Goal: Task Accomplishment & Management: Use online tool/utility

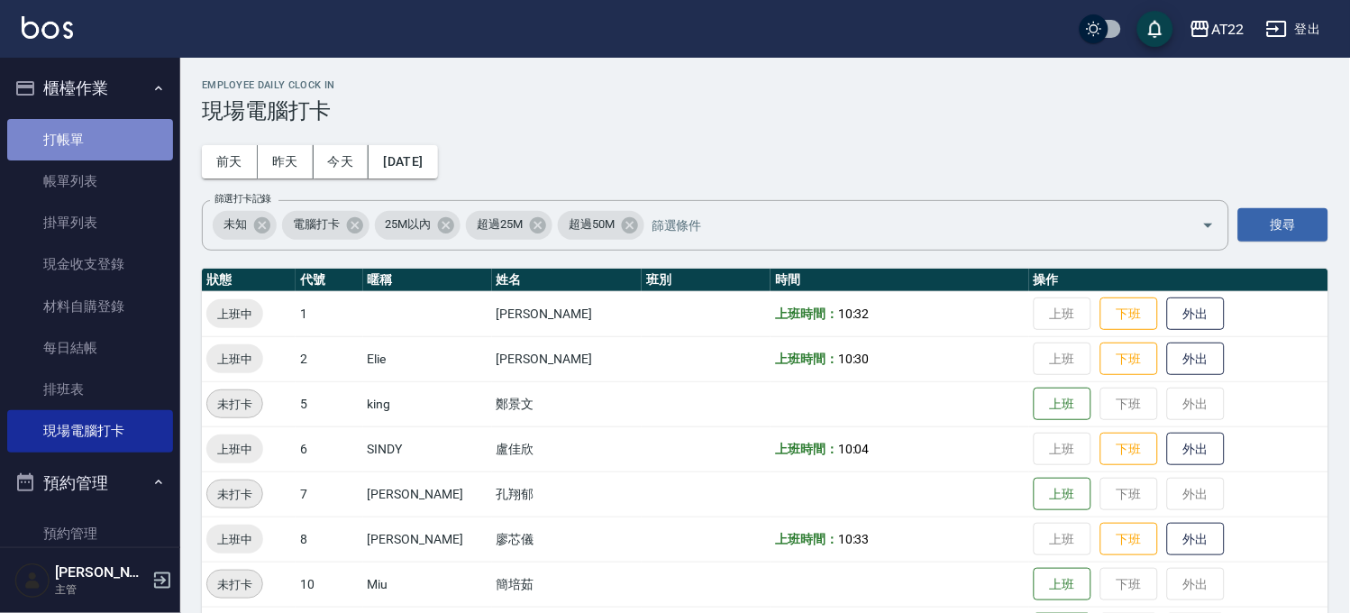
click at [108, 145] on link "打帳單" at bounding box center [90, 139] width 166 height 41
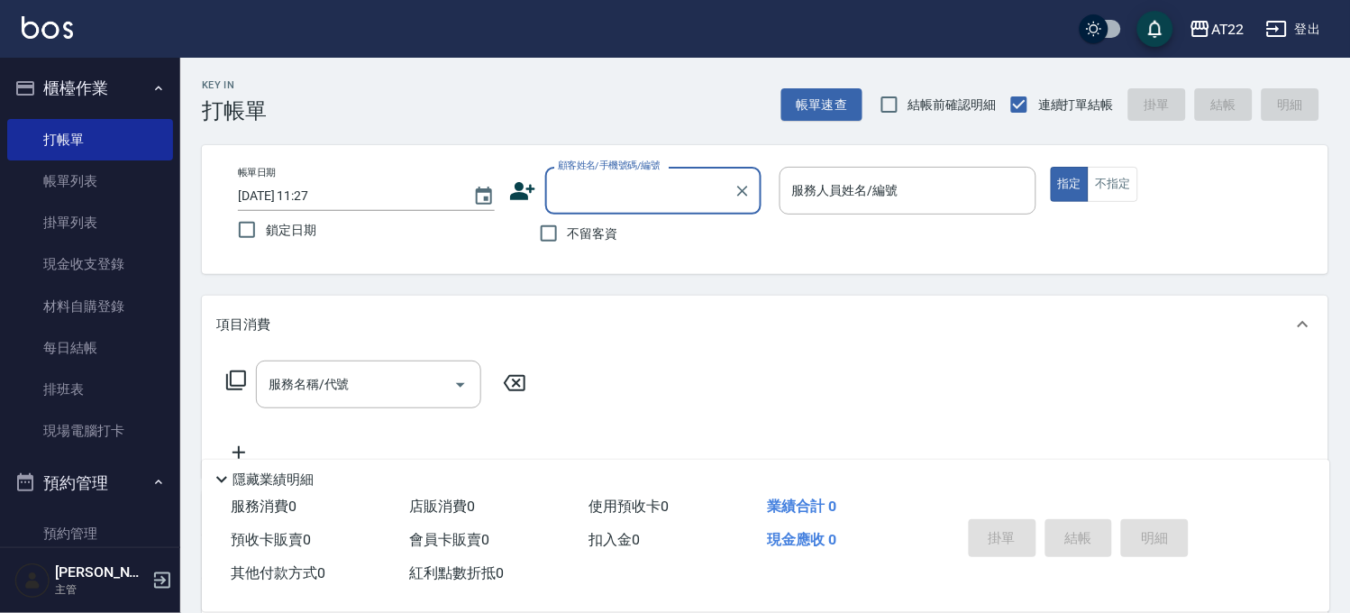
click at [596, 208] on div "顧客姓名/手機號碼/編號" at bounding box center [653, 191] width 216 height 48
click at [696, 255] on li "[PERSON_NAME]詣25.9.2/0987498099/t84292" at bounding box center [652, 246] width 216 height 49
type input "[PERSON_NAME]詣25.9.2/0987498099/t84292"
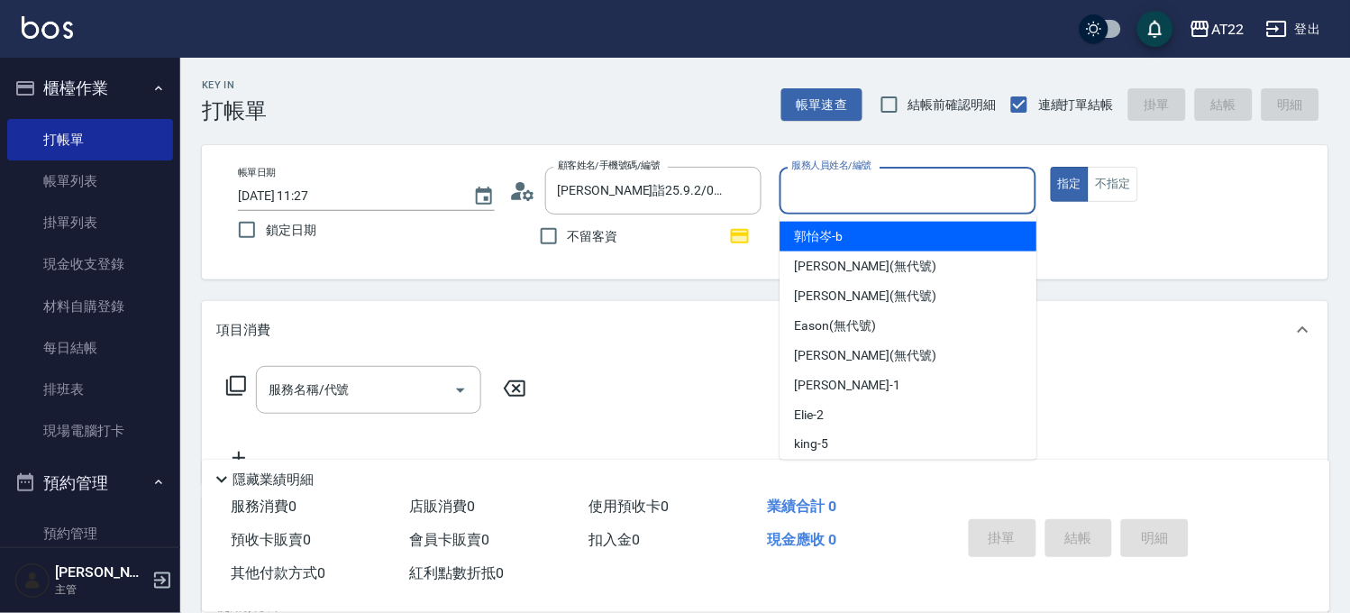
click at [813, 196] on input "服務人員姓名/編號" at bounding box center [907, 191] width 241 height 32
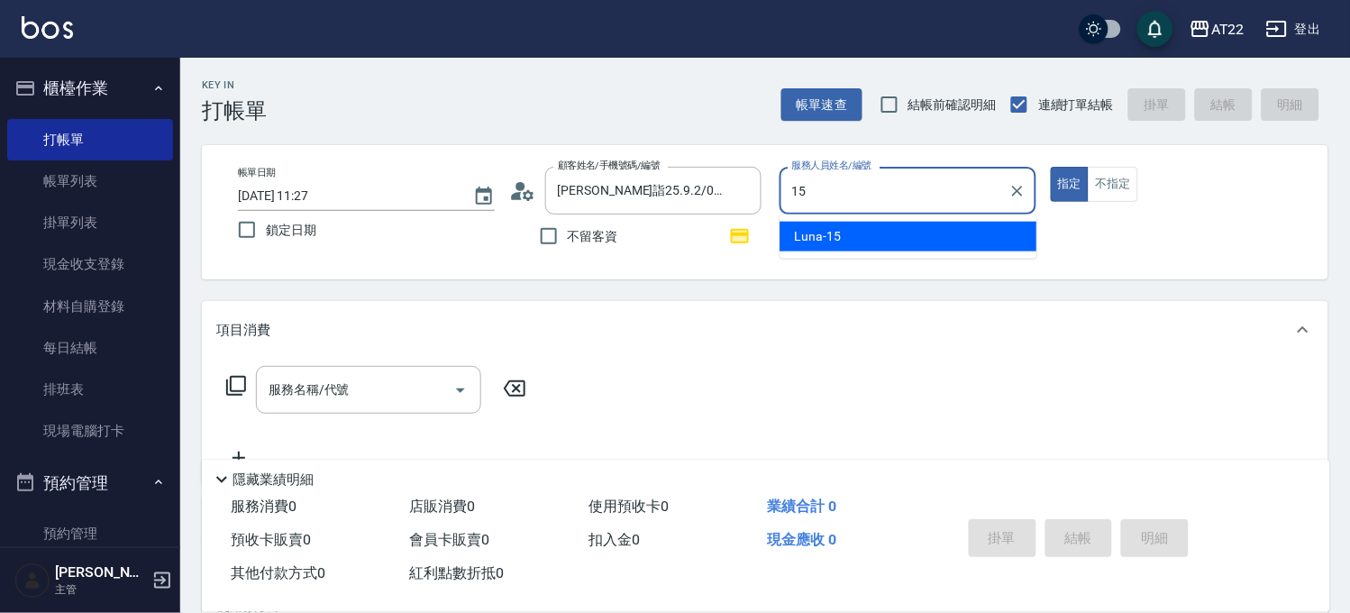
type input "Luna-15"
type button "true"
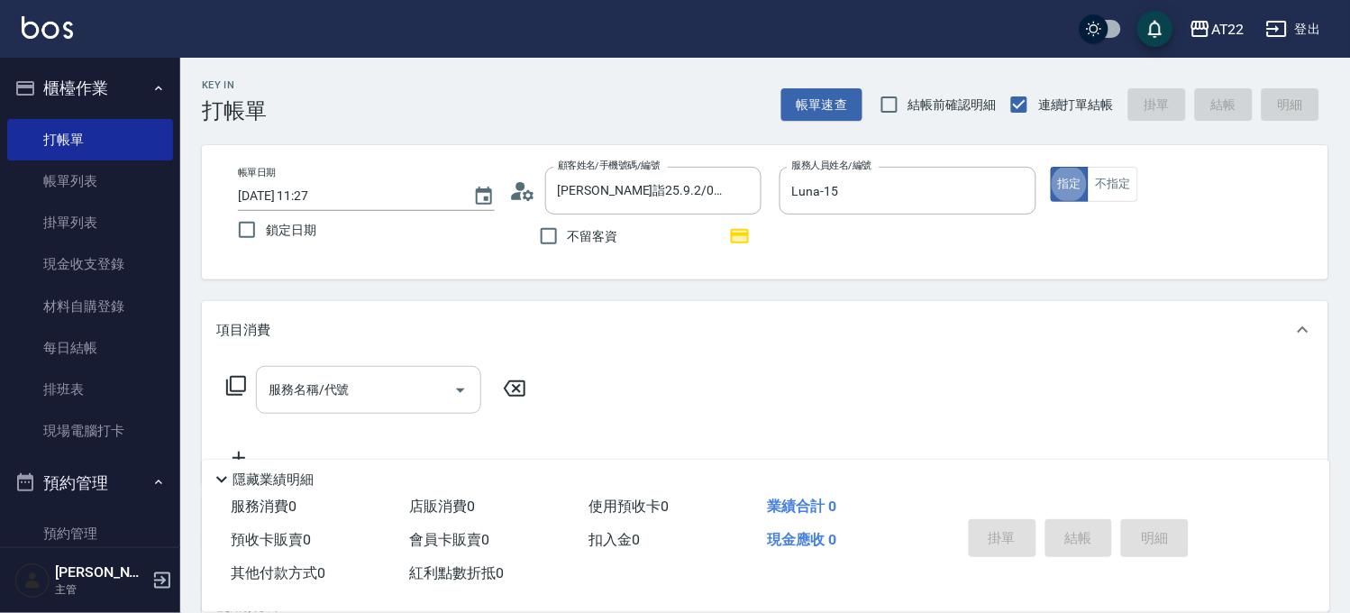
click at [382, 406] on div "服務名稱/代號" at bounding box center [368, 390] width 225 height 48
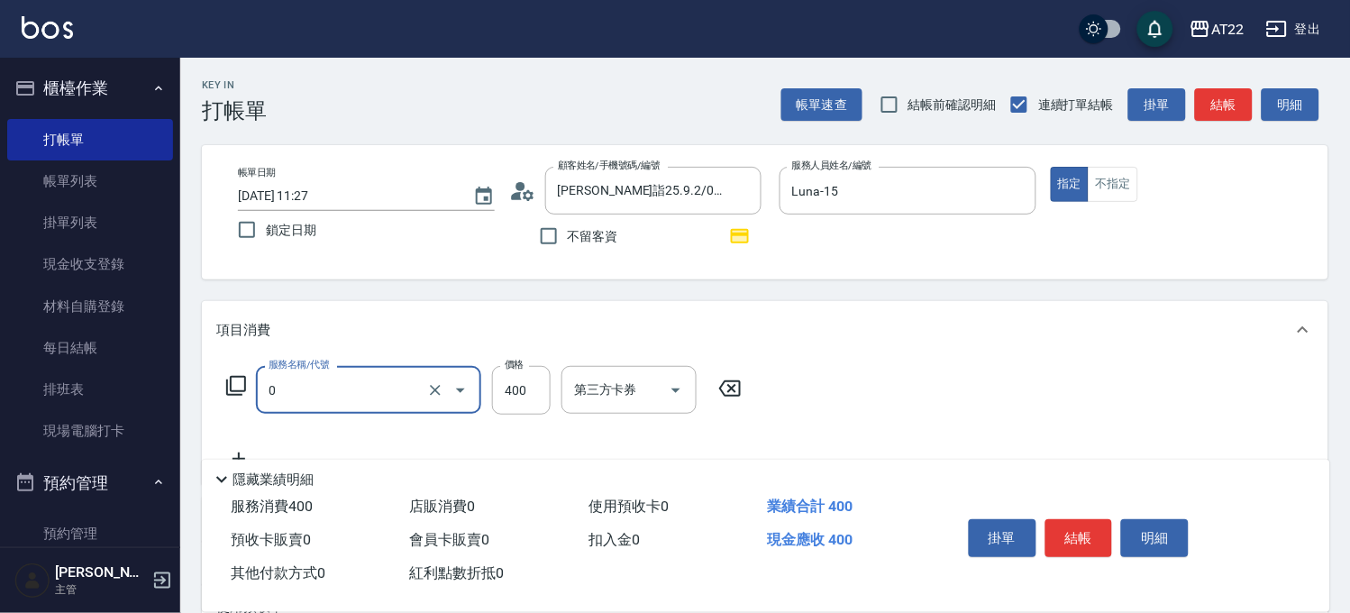
type input "有機洗髮(0)"
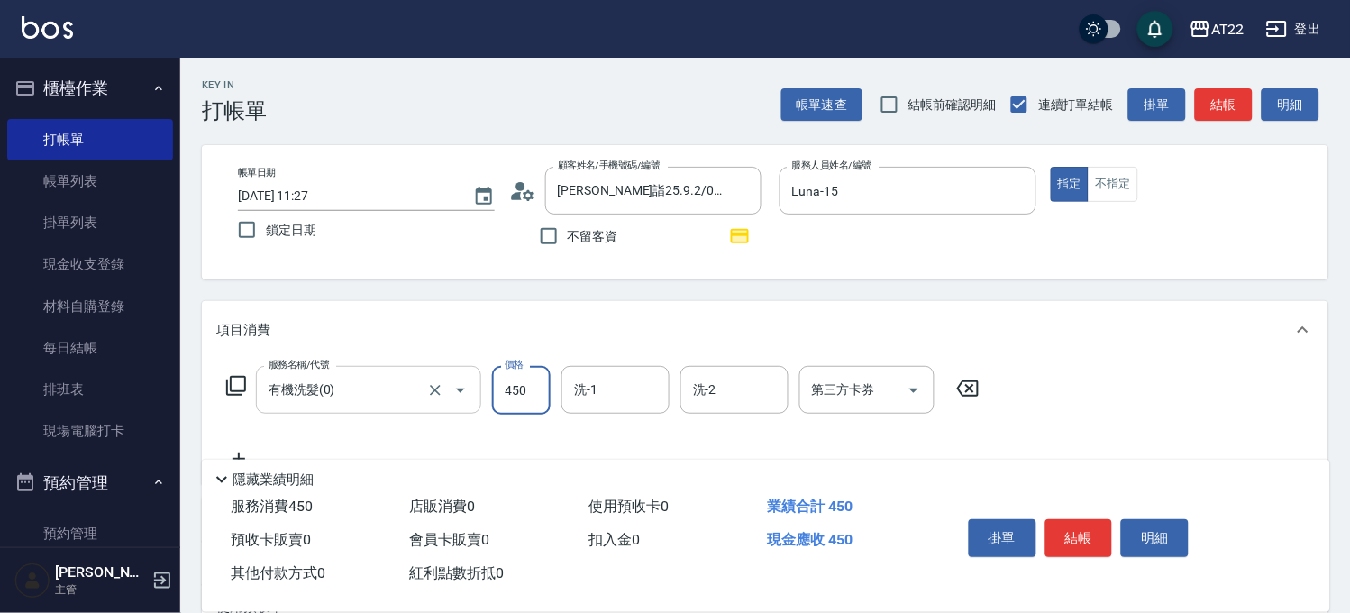
type input "450"
type input "Cinna-26"
click at [231, 446] on div "服務名稱/代號 有機洗髮(0) 服務名稱/代號 價格 450 價格 洗-1 Cinna-26 洗-1 洗-2 洗-2 第三方卡券 第三方卡券" at bounding box center [603, 418] width 774 height 104
click at [232, 449] on icon at bounding box center [238, 459] width 45 height 22
type input "剪髮(500)"
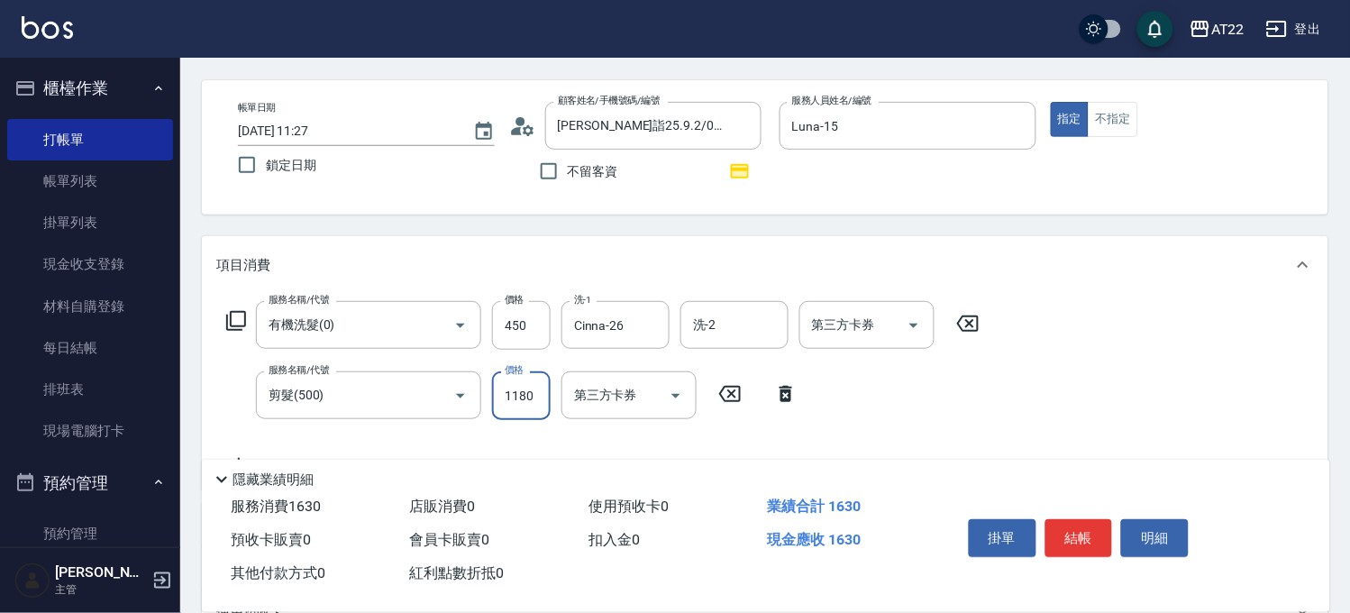
scroll to position [100, 0]
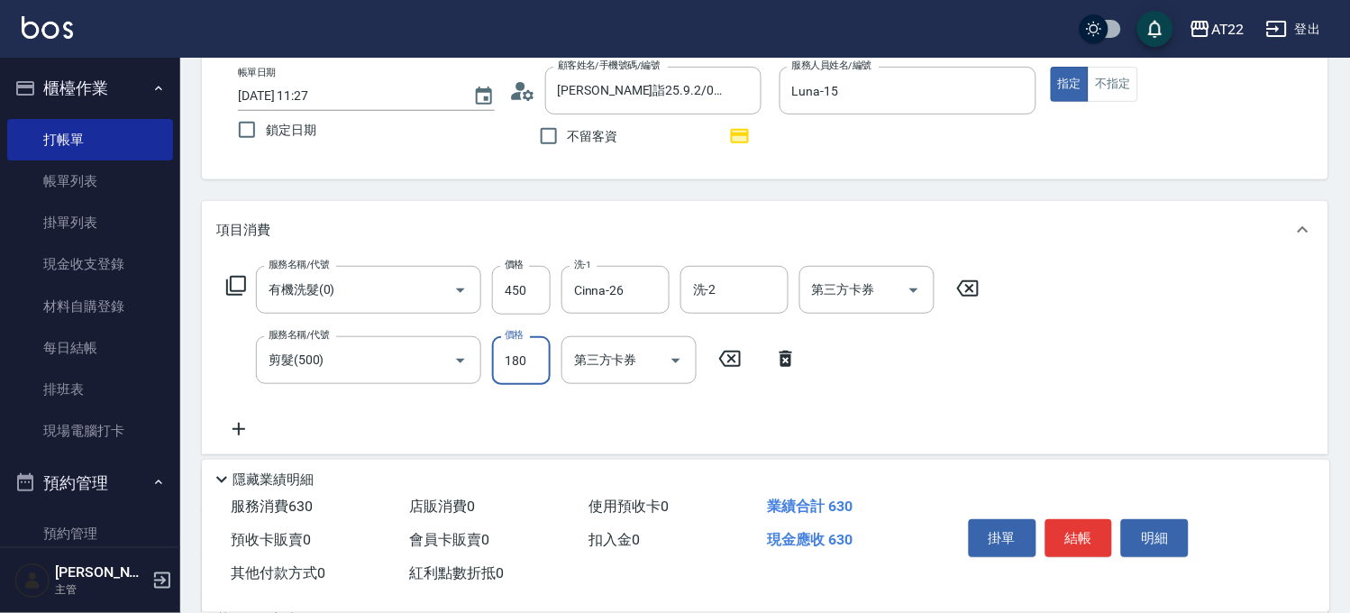
type input "180"
click at [246, 419] on icon at bounding box center [238, 429] width 45 height 22
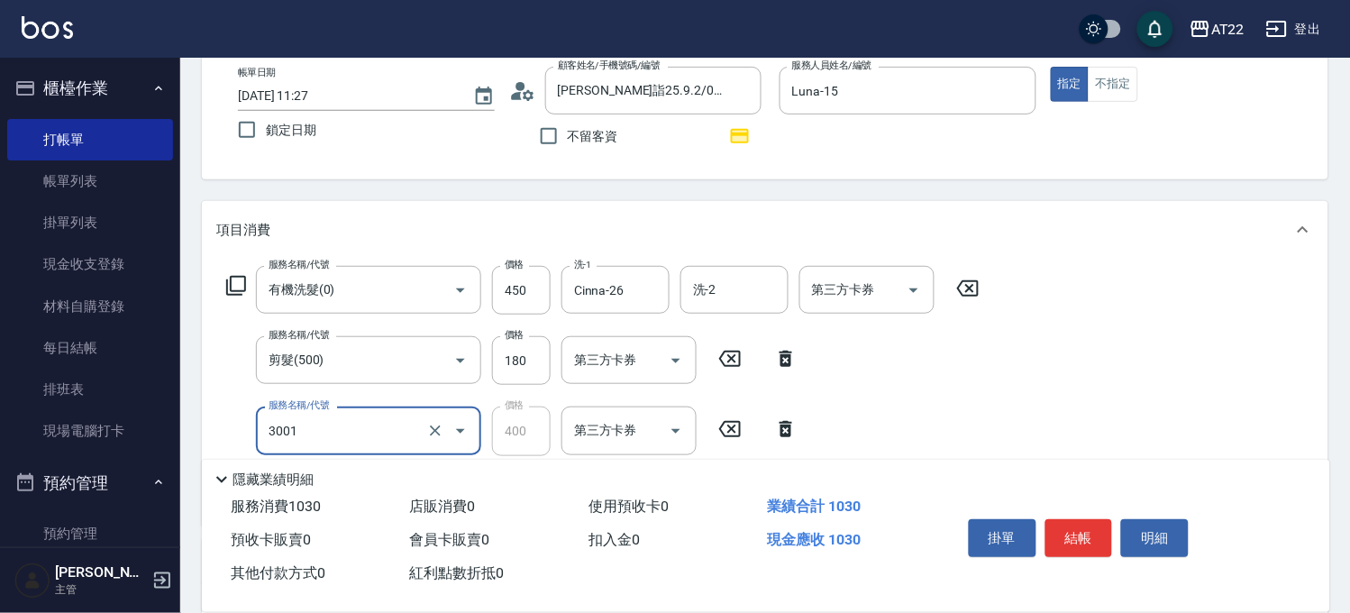
type input "側邊燙貼(3001)"
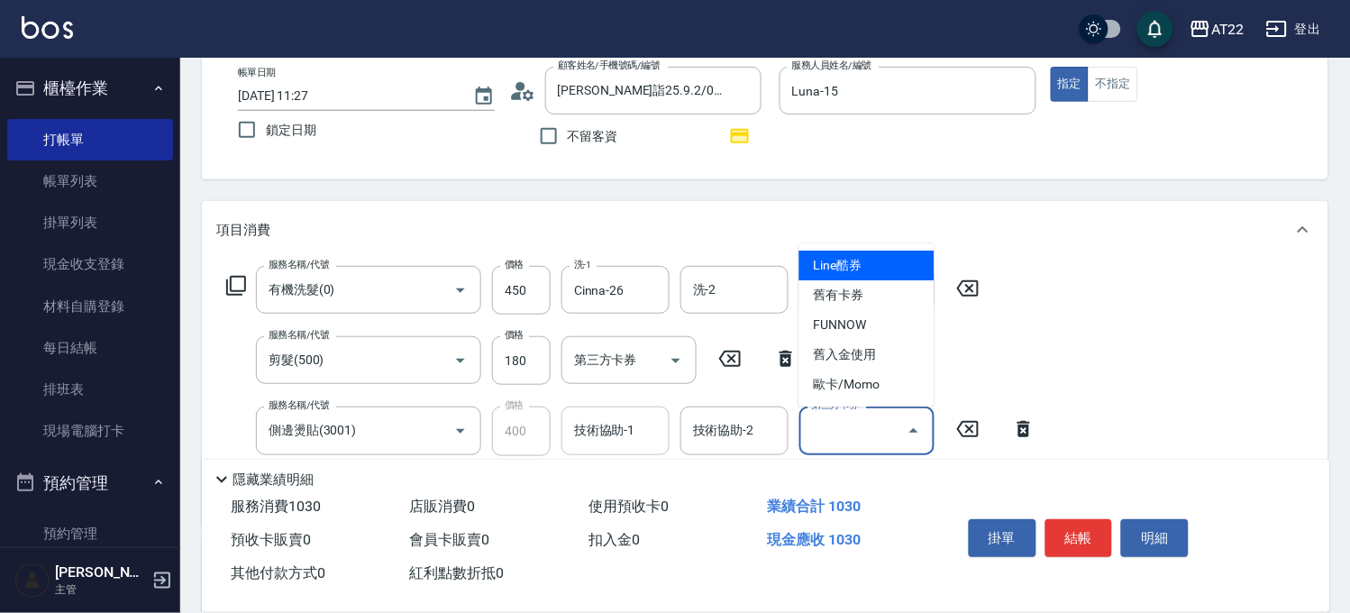
click at [636, 436] on input "技術協助-1" at bounding box center [615, 430] width 92 height 32
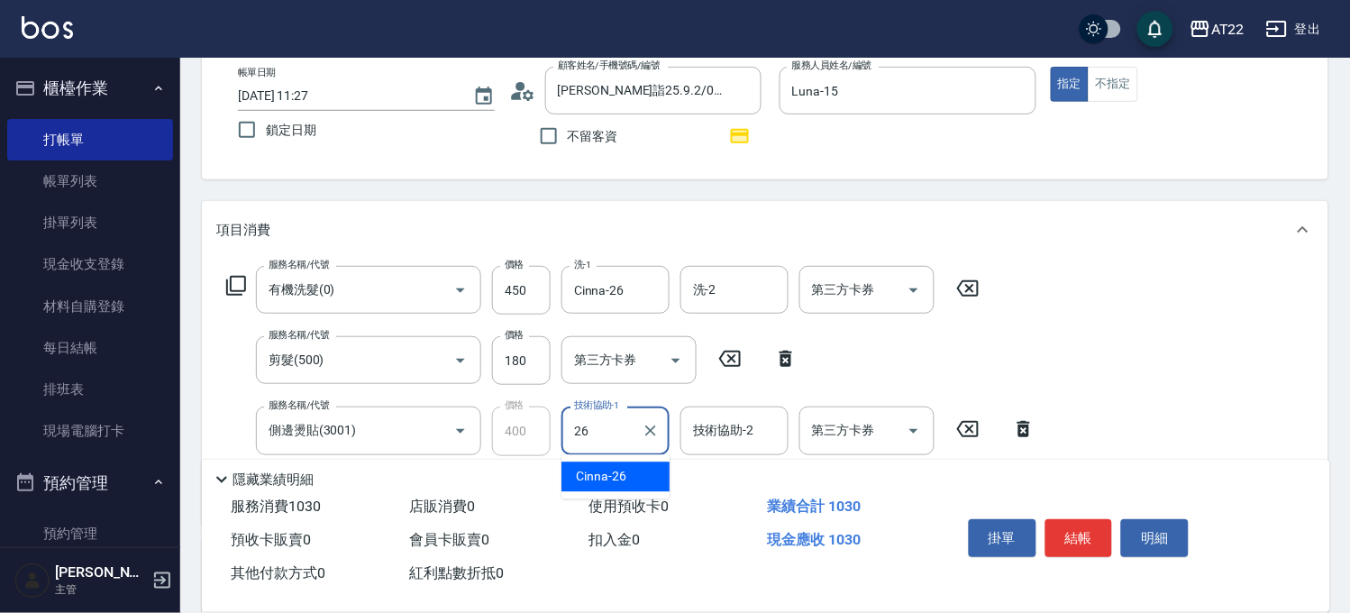
type input "Cinna-26"
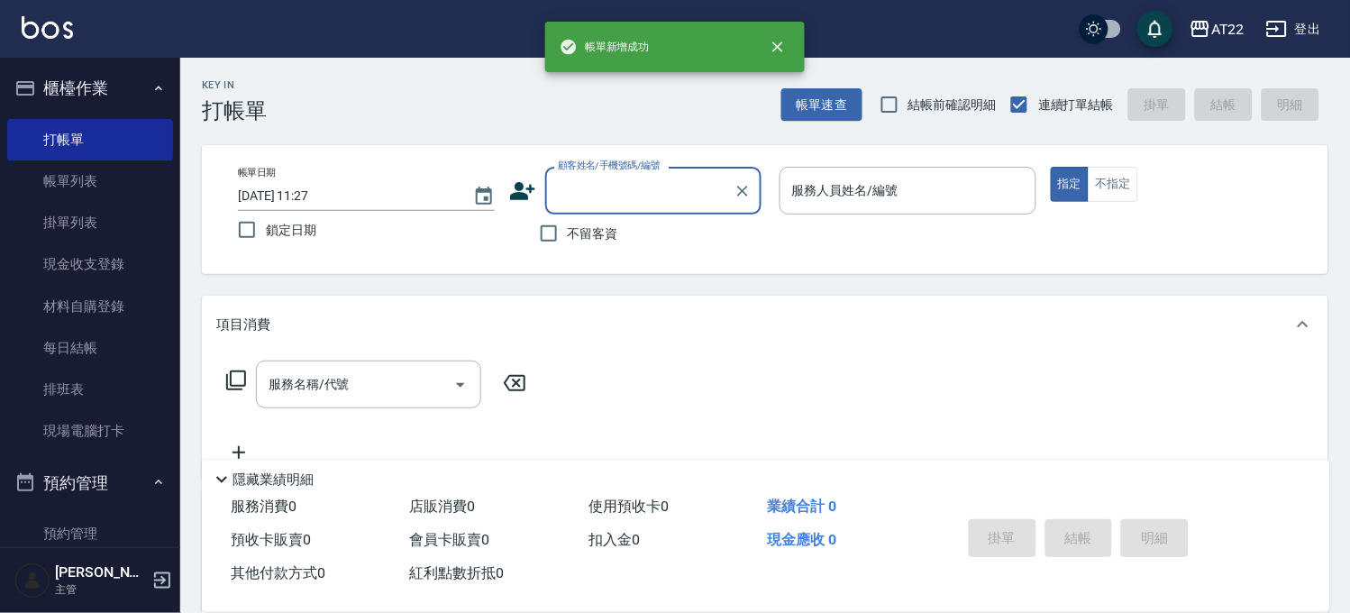
scroll to position [0, 0]
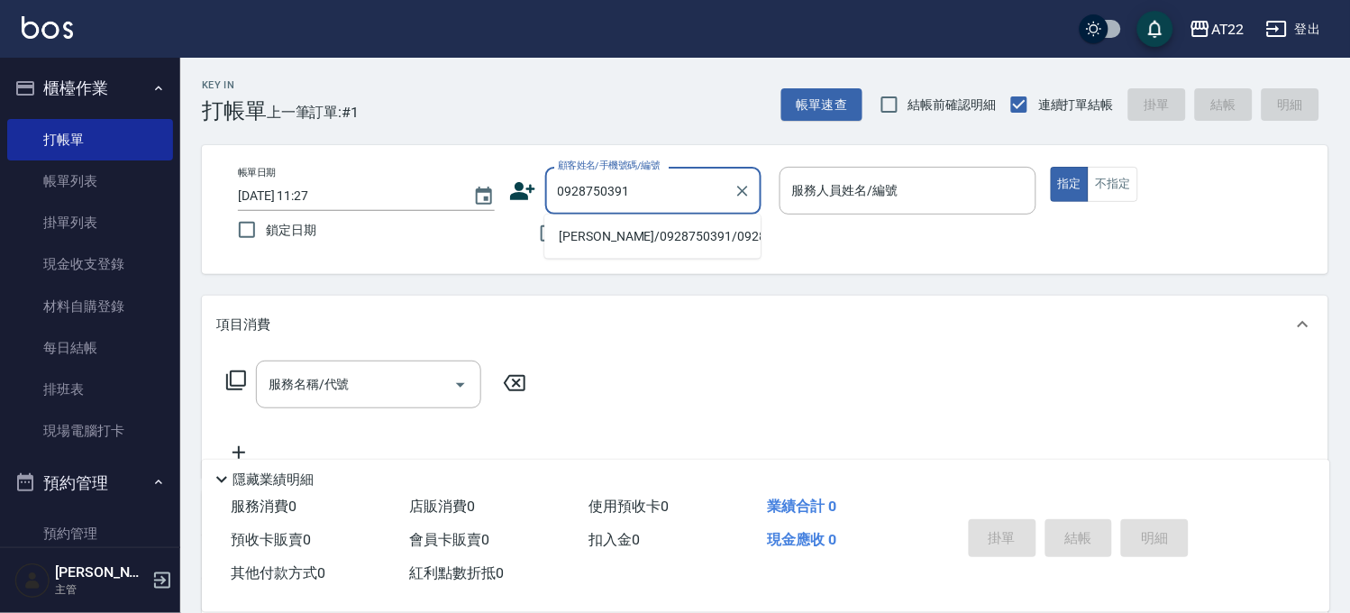
click at [660, 249] on li "[PERSON_NAME]/0928750391/0928750391" at bounding box center [652, 237] width 216 height 30
type input "[PERSON_NAME]/0928750391/0928750391"
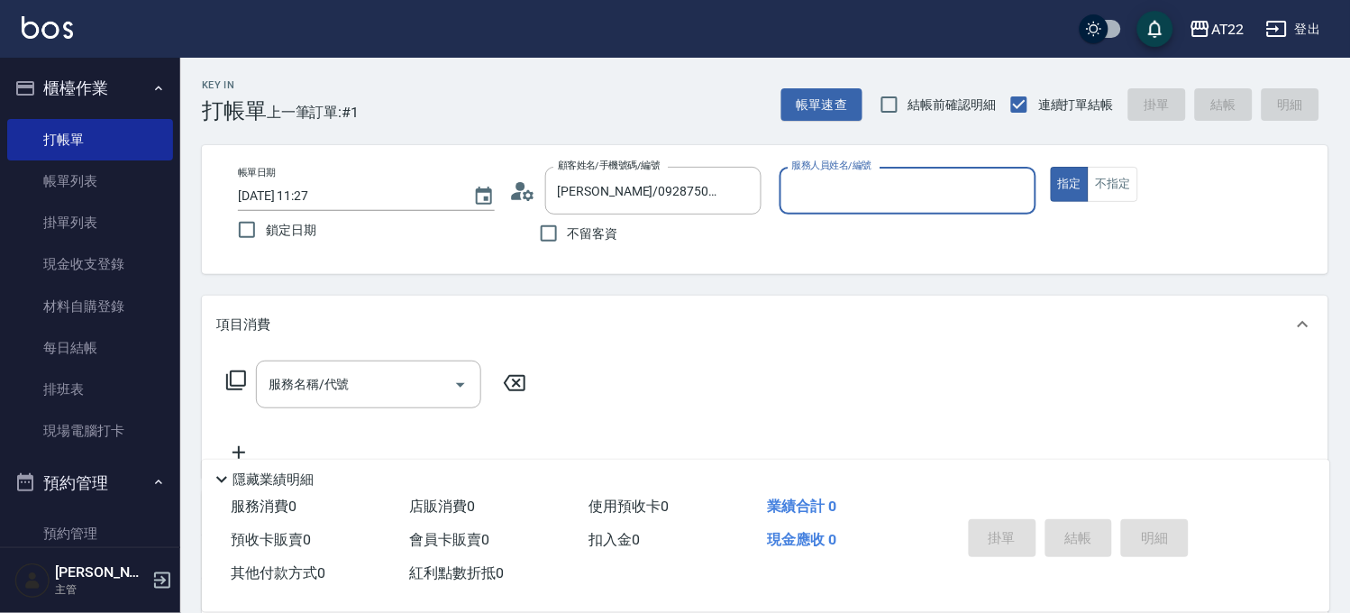
type input "king-5"
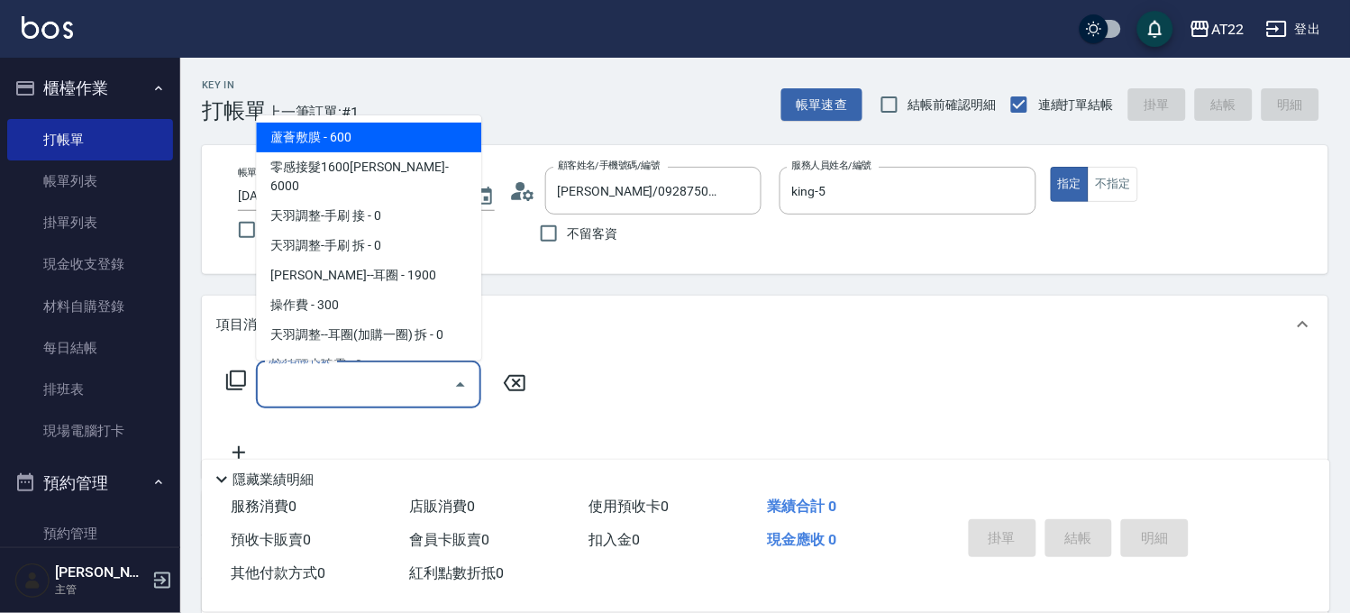
click at [376, 393] on input "服務名稱/代號" at bounding box center [355, 385] width 182 height 32
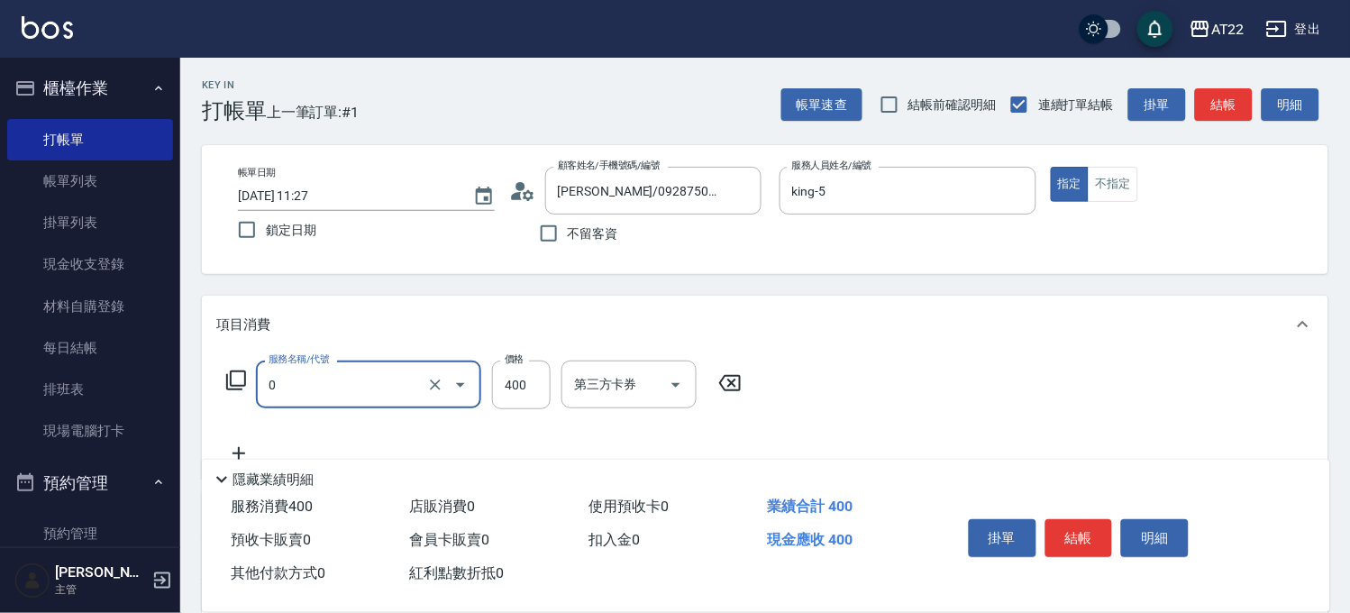
type input "有機洗髮(0)"
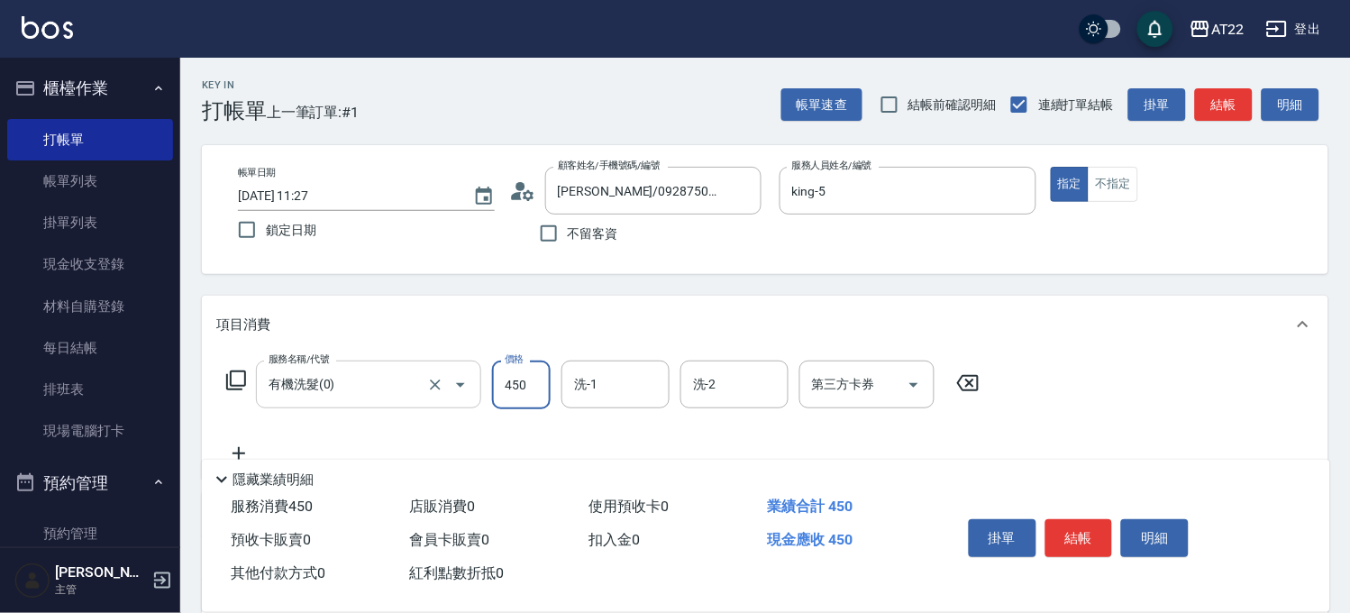
type input "450"
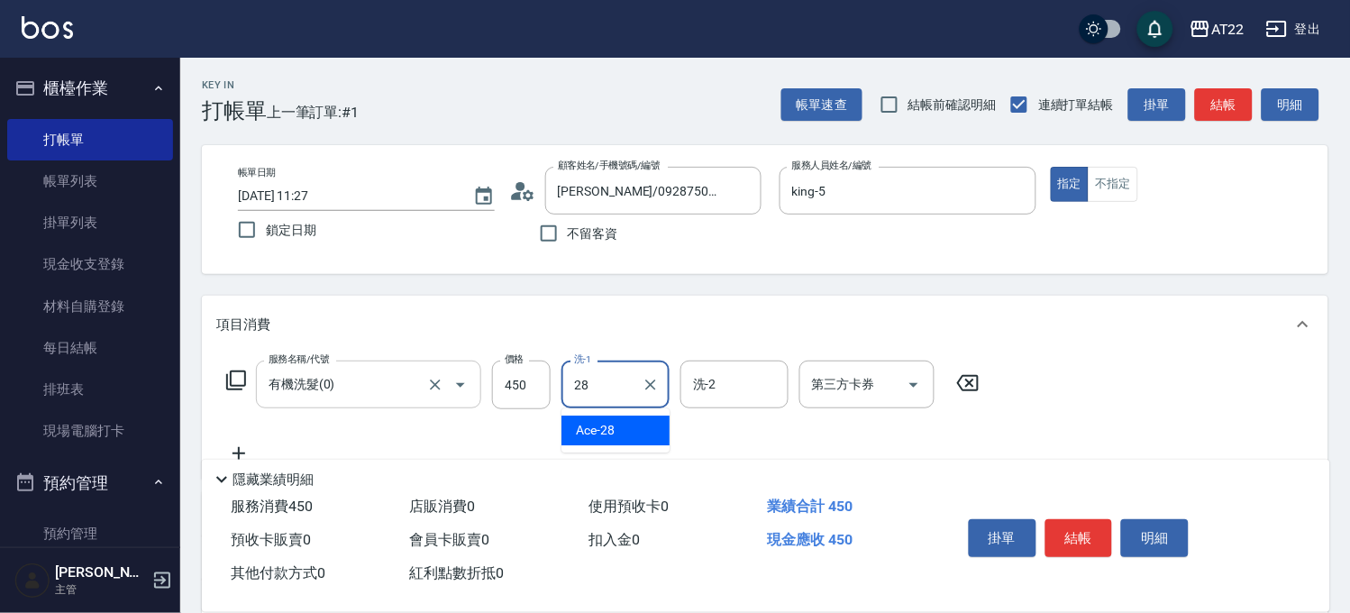
type input "Ace-28"
click at [247, 448] on icon at bounding box center [238, 453] width 45 height 22
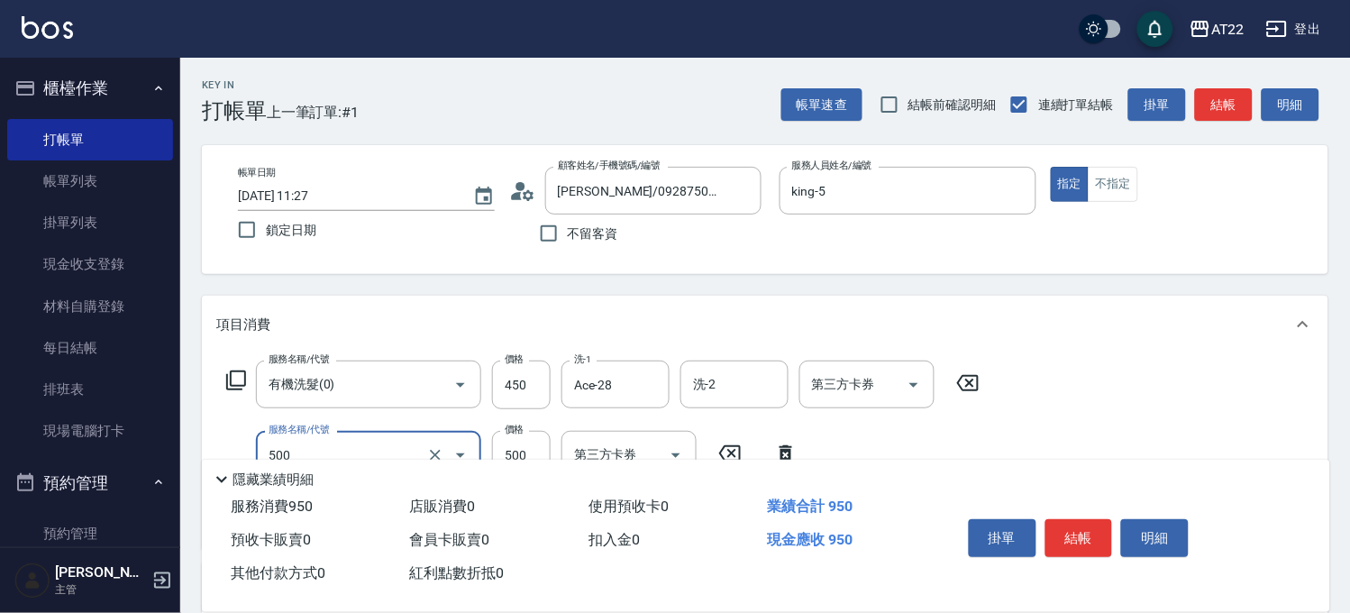
type input "剪髮(500)"
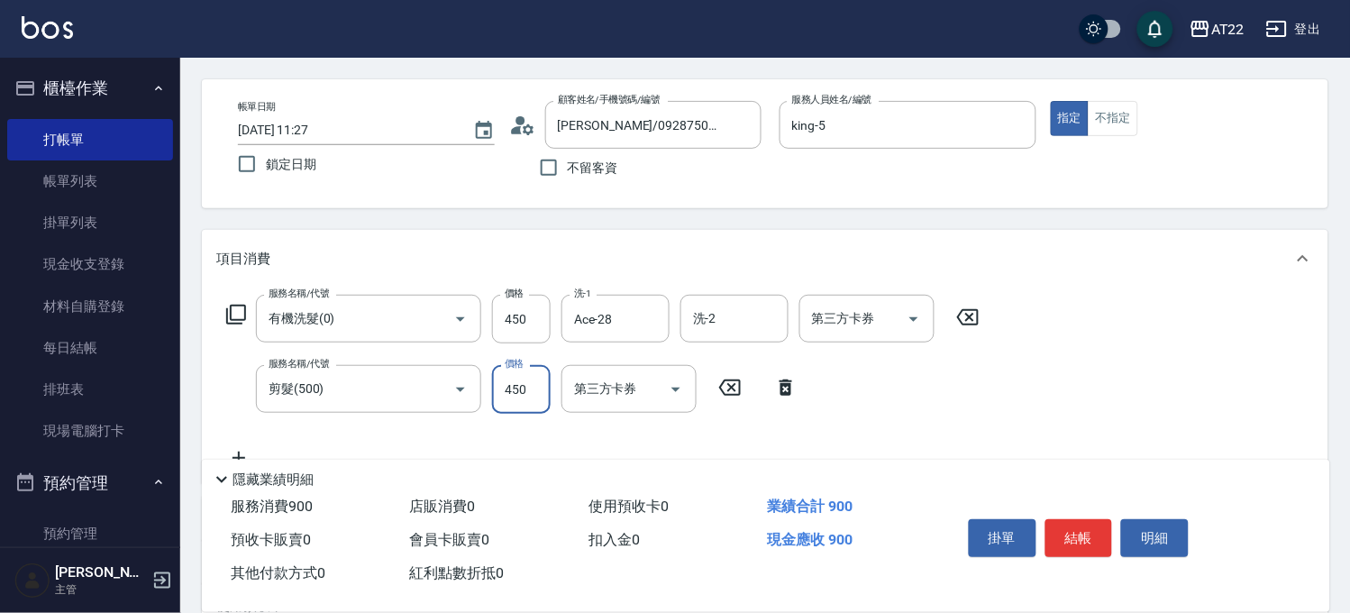
scroll to position [100, 0]
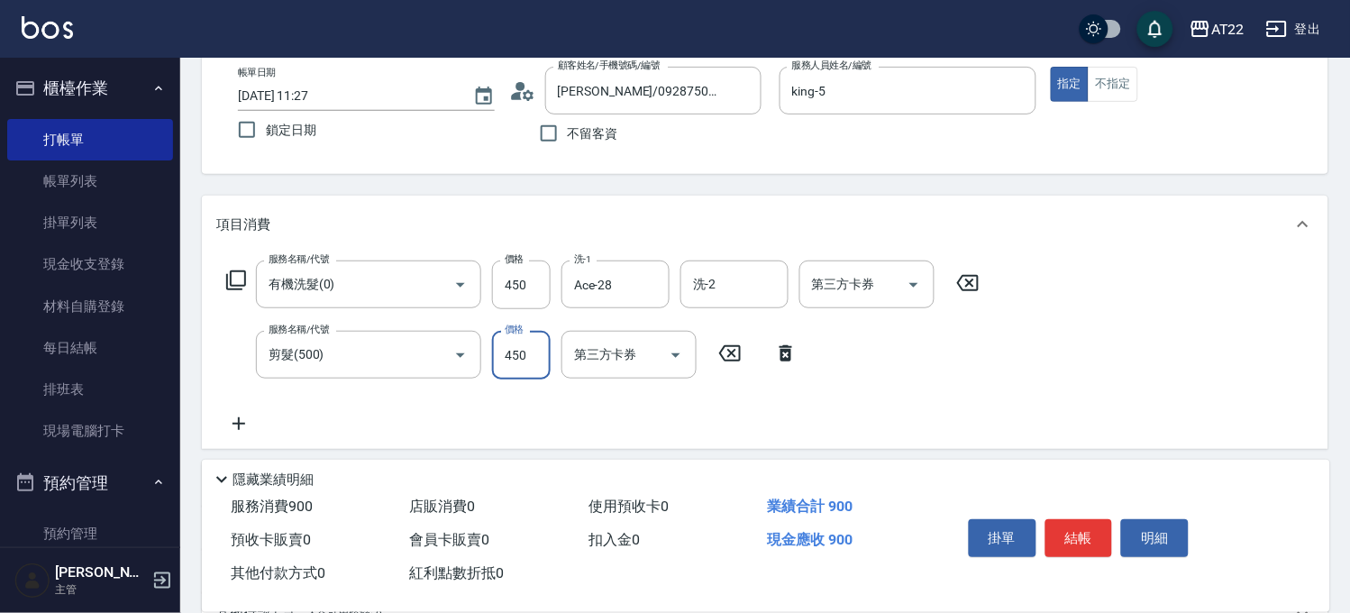
type input "450"
click at [248, 421] on icon at bounding box center [238, 424] width 45 height 22
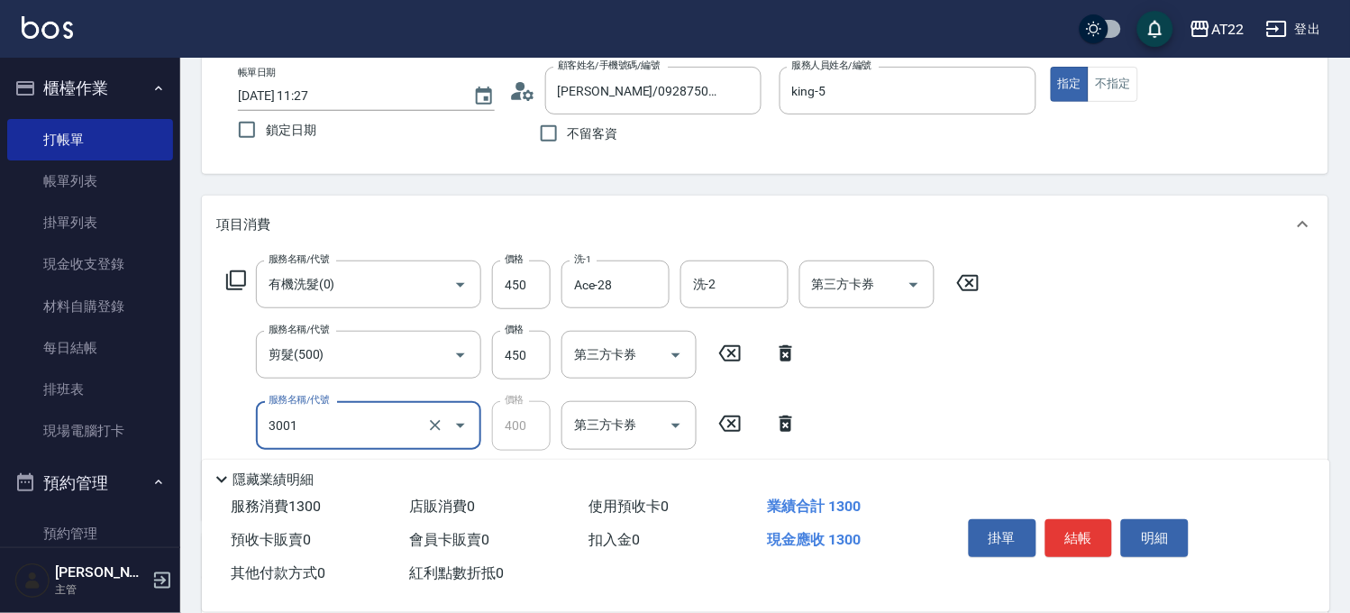
type input "側邊燙貼(3001)"
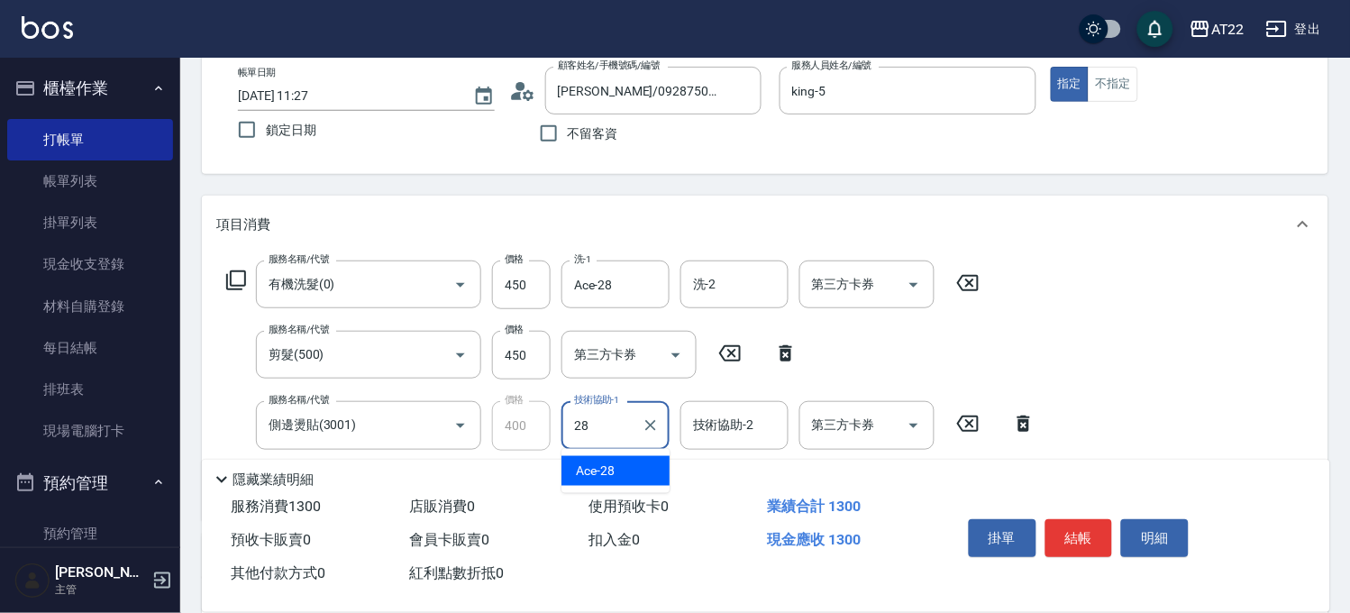
type input "Ace-28"
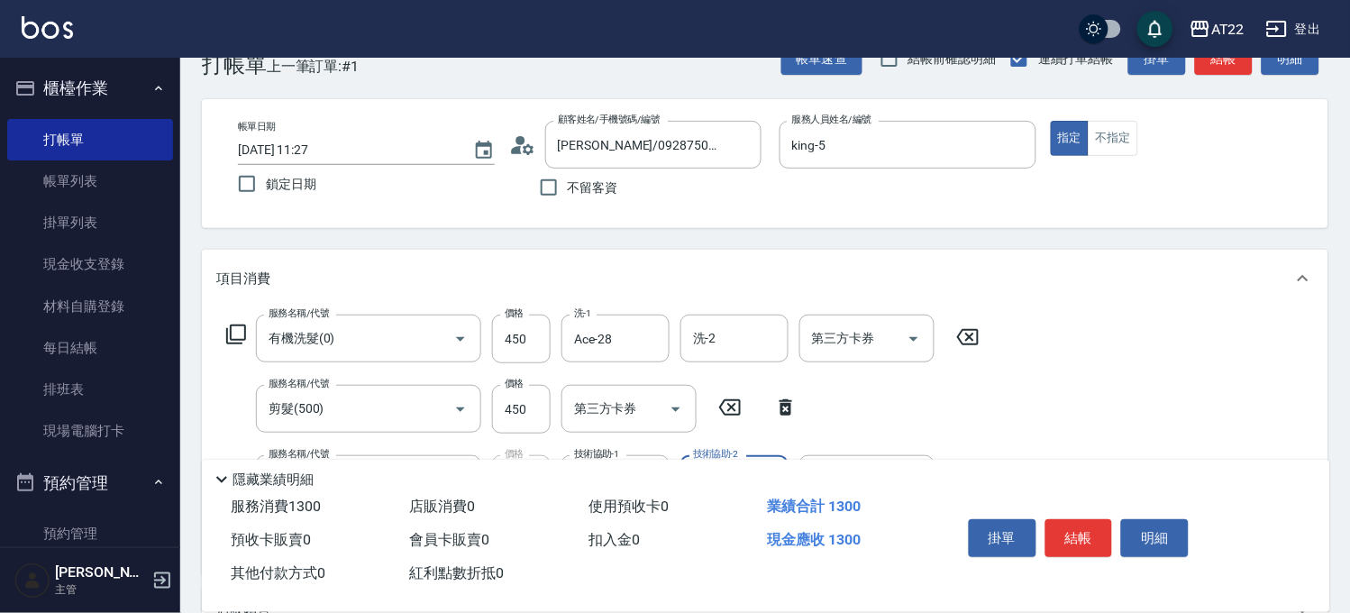
scroll to position [0, 0]
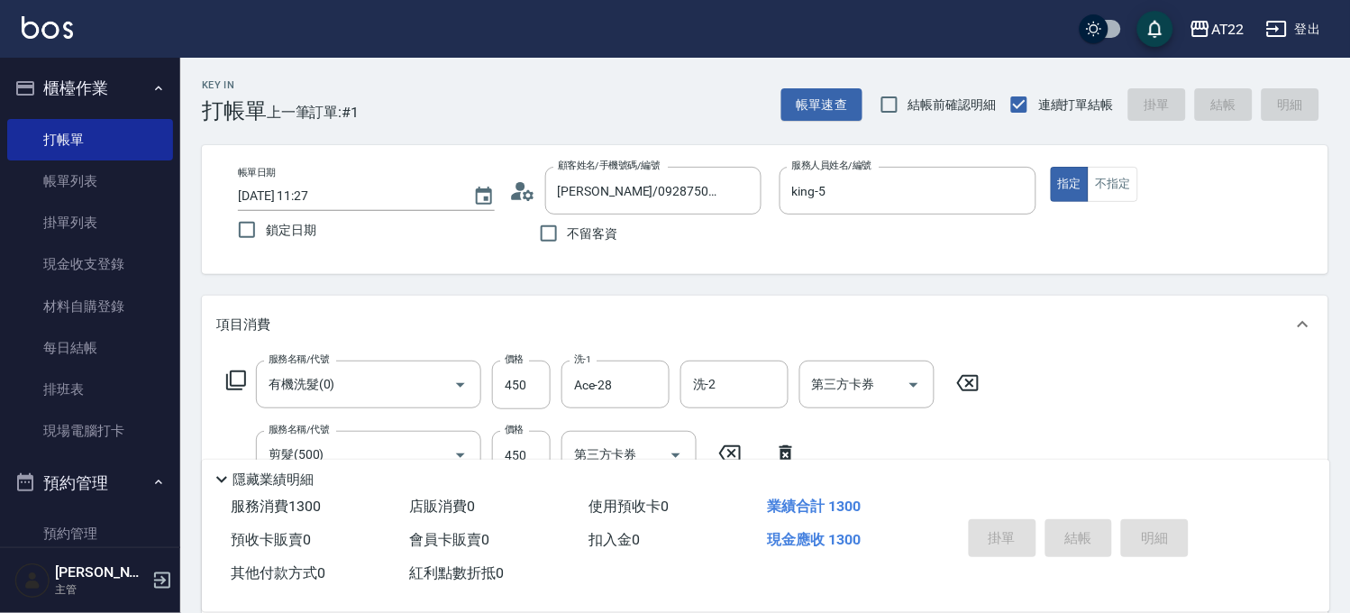
type input "[DATE] 11:28"
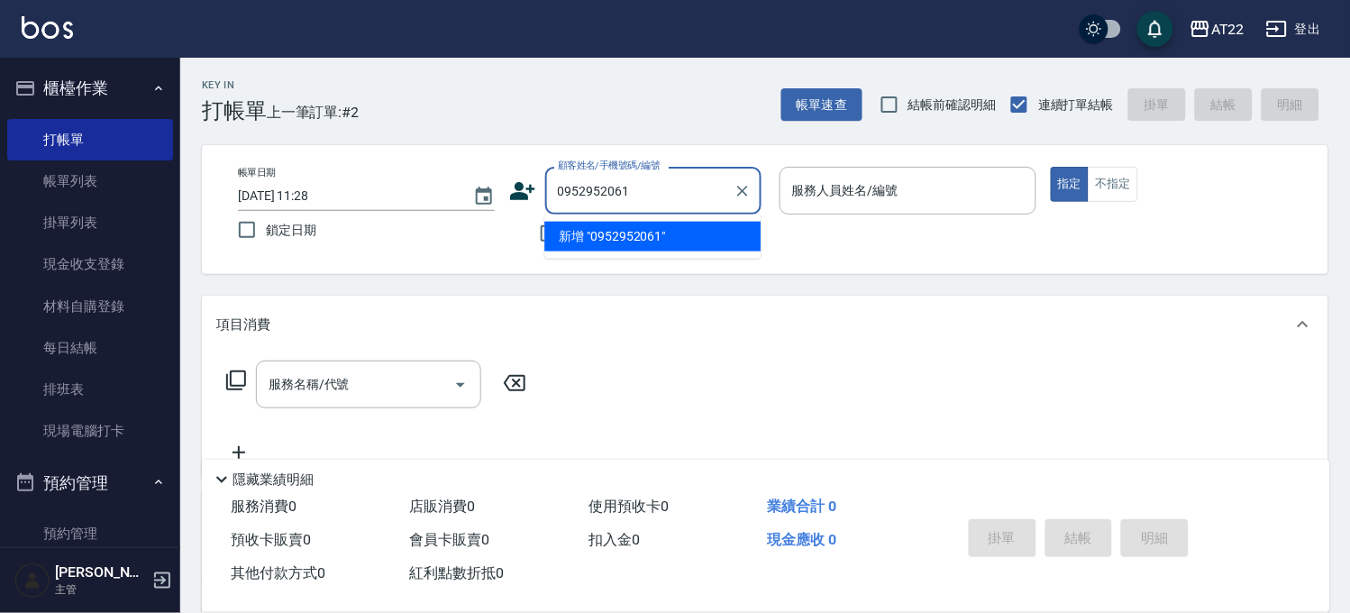
click at [633, 192] on input "0952952061" at bounding box center [639, 191] width 173 height 32
type input "0952952061"
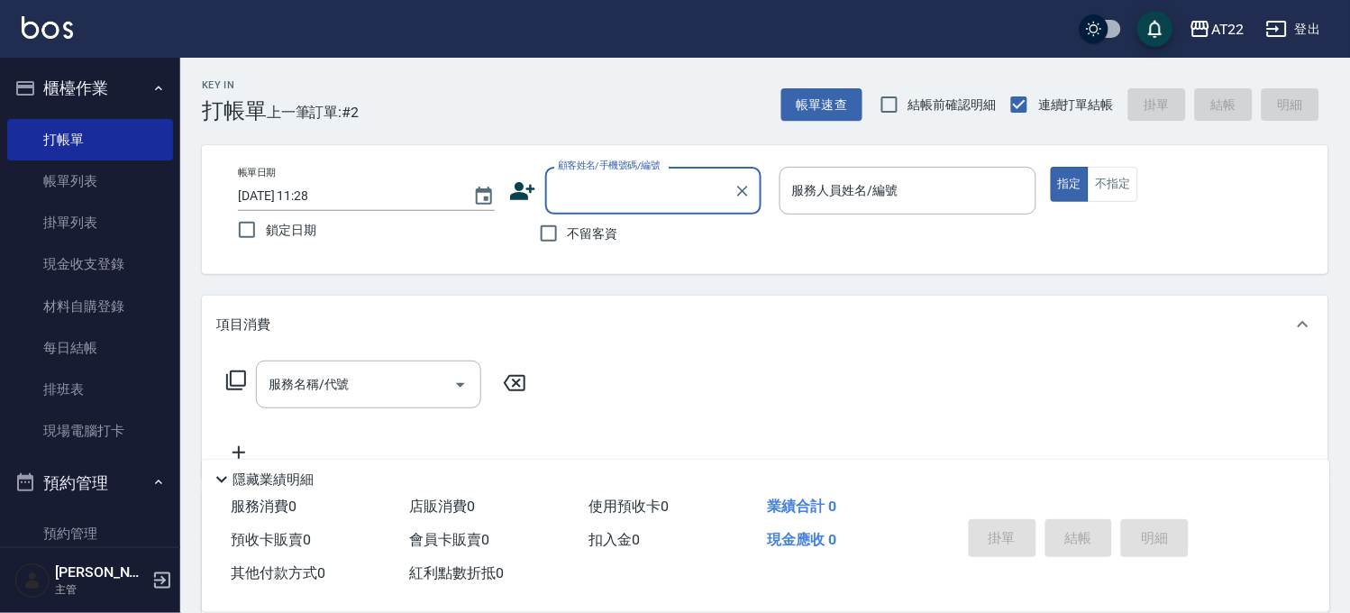
click at [591, 193] on input "顧客姓名/手機號碼/編號" at bounding box center [639, 191] width 173 height 32
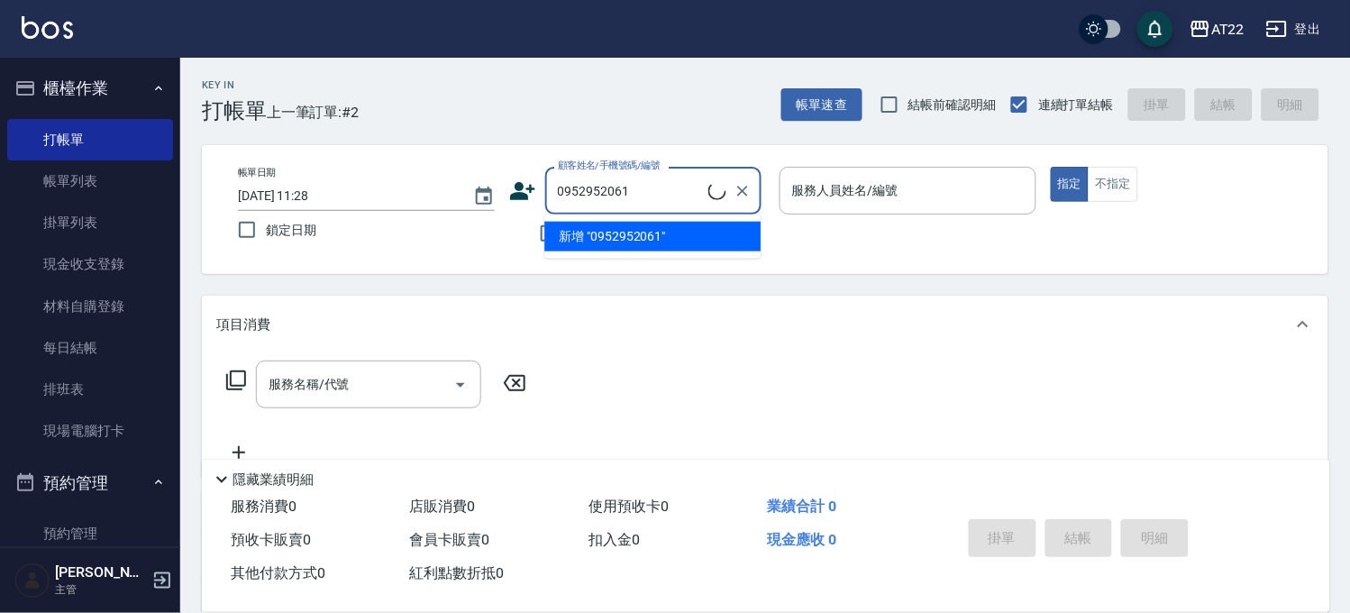
click at [608, 232] on li "新增 "0952952061"" at bounding box center [652, 237] width 216 height 30
type input "0952952061"
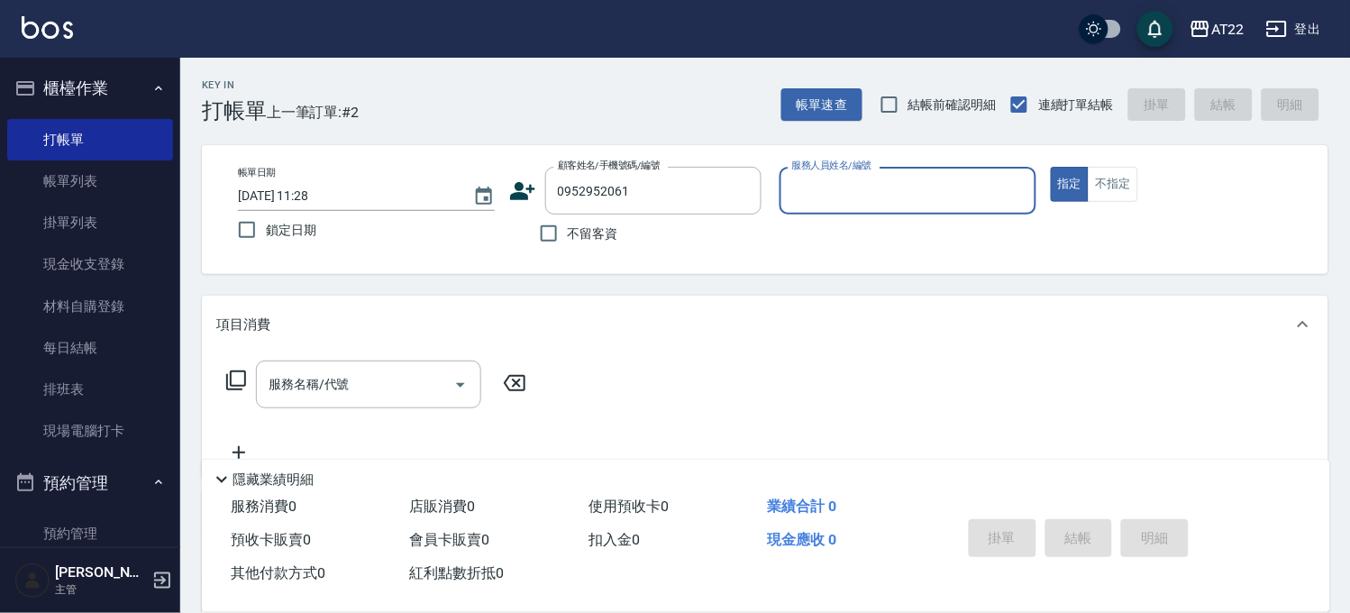
click at [527, 192] on icon at bounding box center [522, 190] width 27 height 27
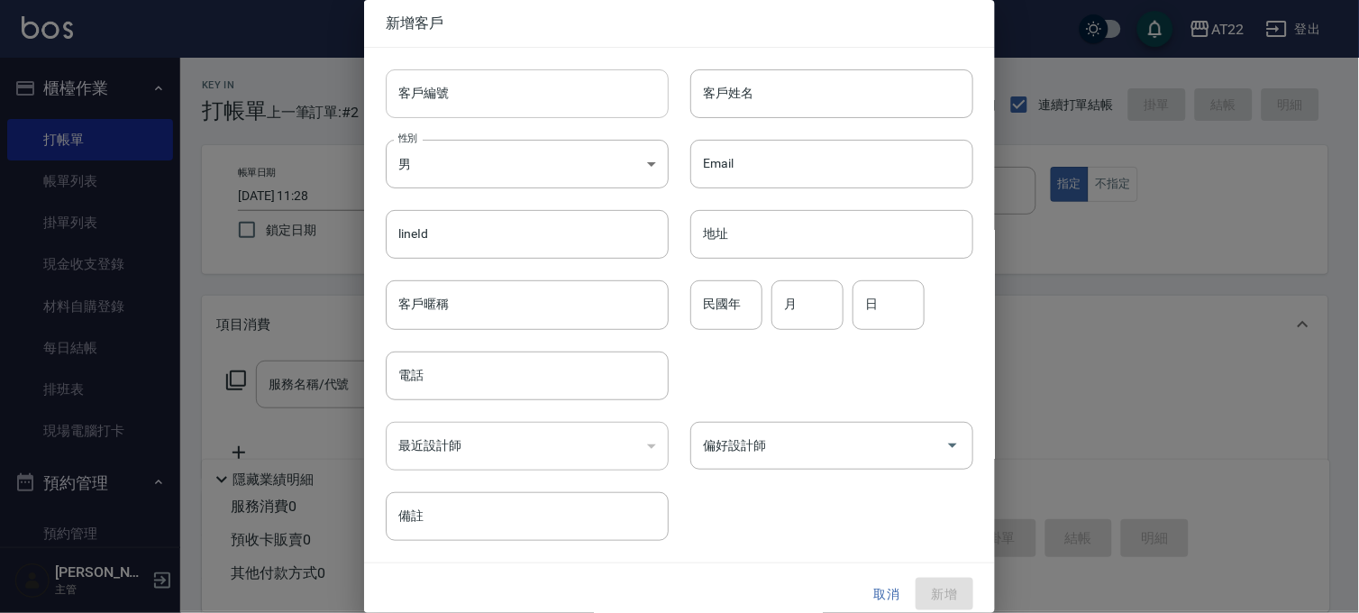
type input "0952952061"
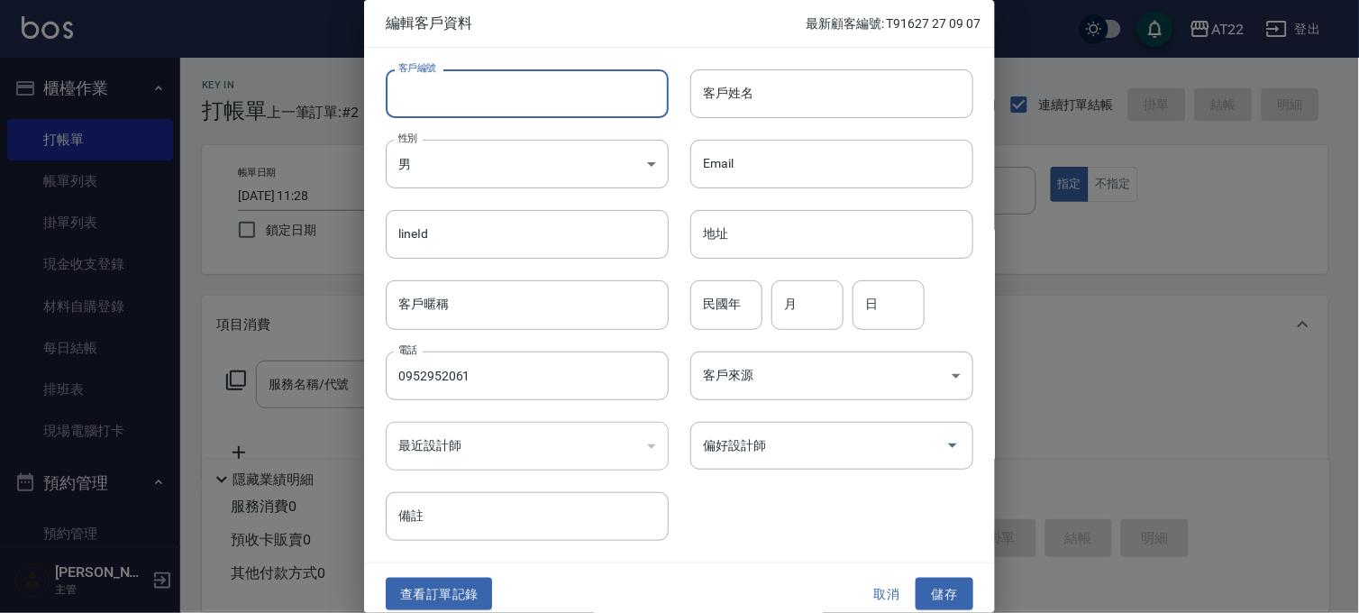
click at [525, 100] on input "客戶編號" at bounding box center [527, 93] width 283 height 49
type input "白卡 27 01 05"
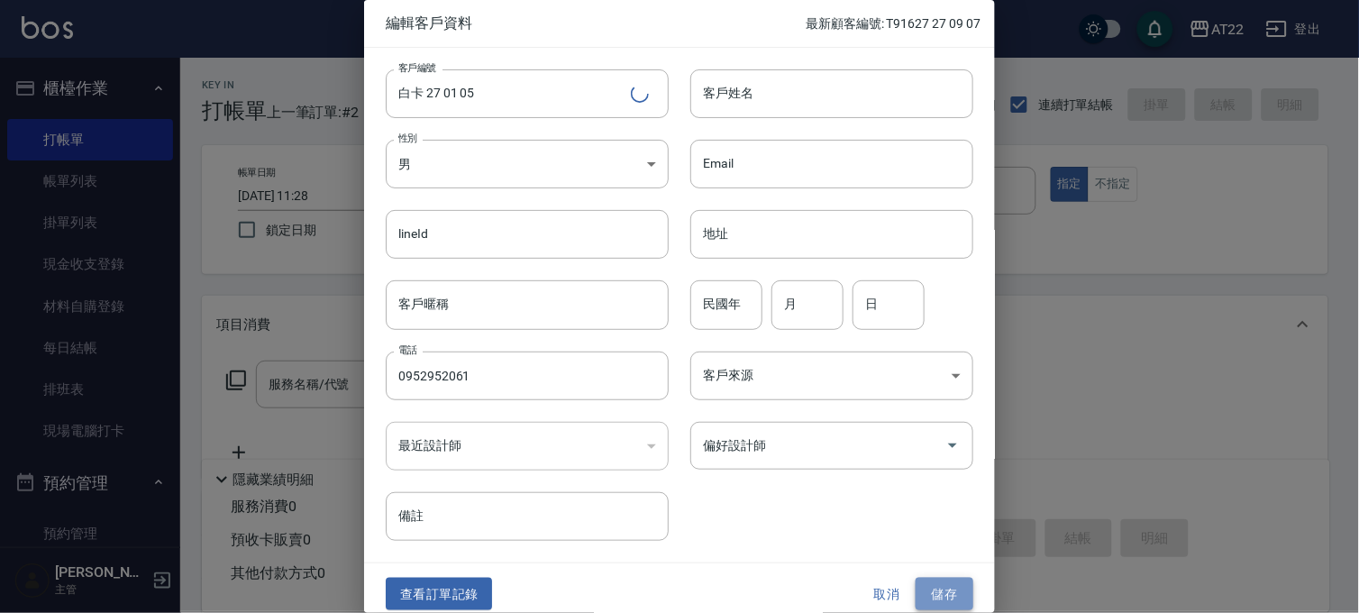
click at [928, 589] on button "儲存" at bounding box center [944, 594] width 58 height 33
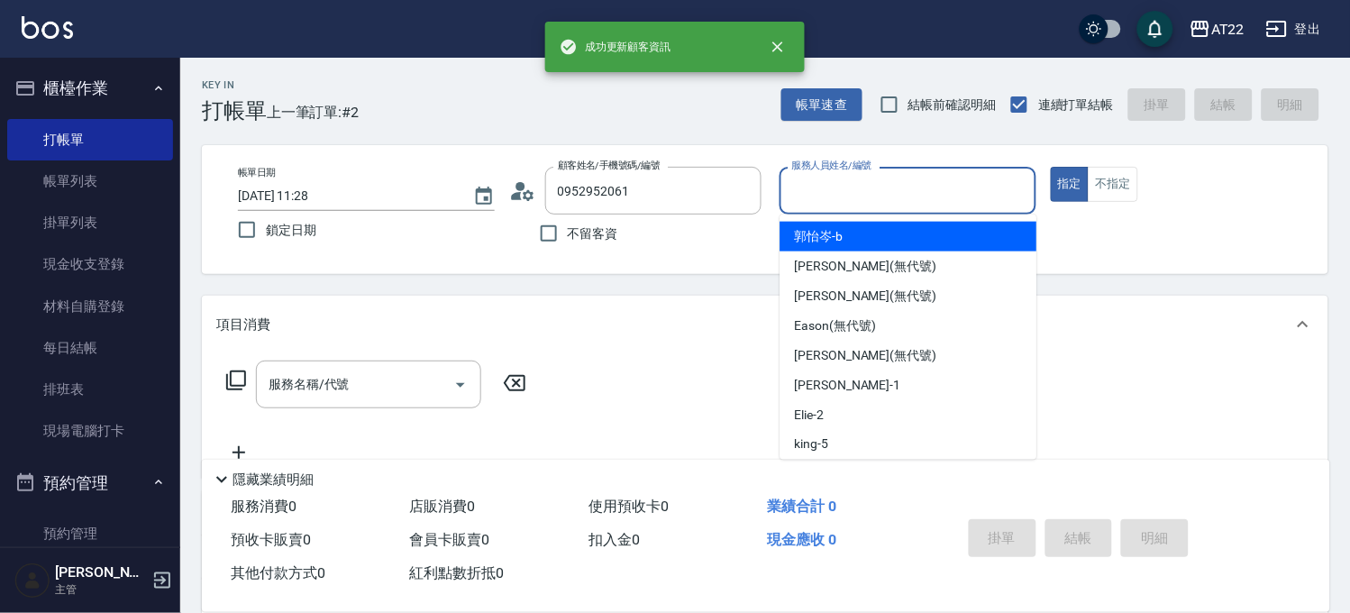
click at [915, 176] on input "服務人員姓名/編號" at bounding box center [907, 191] width 241 height 32
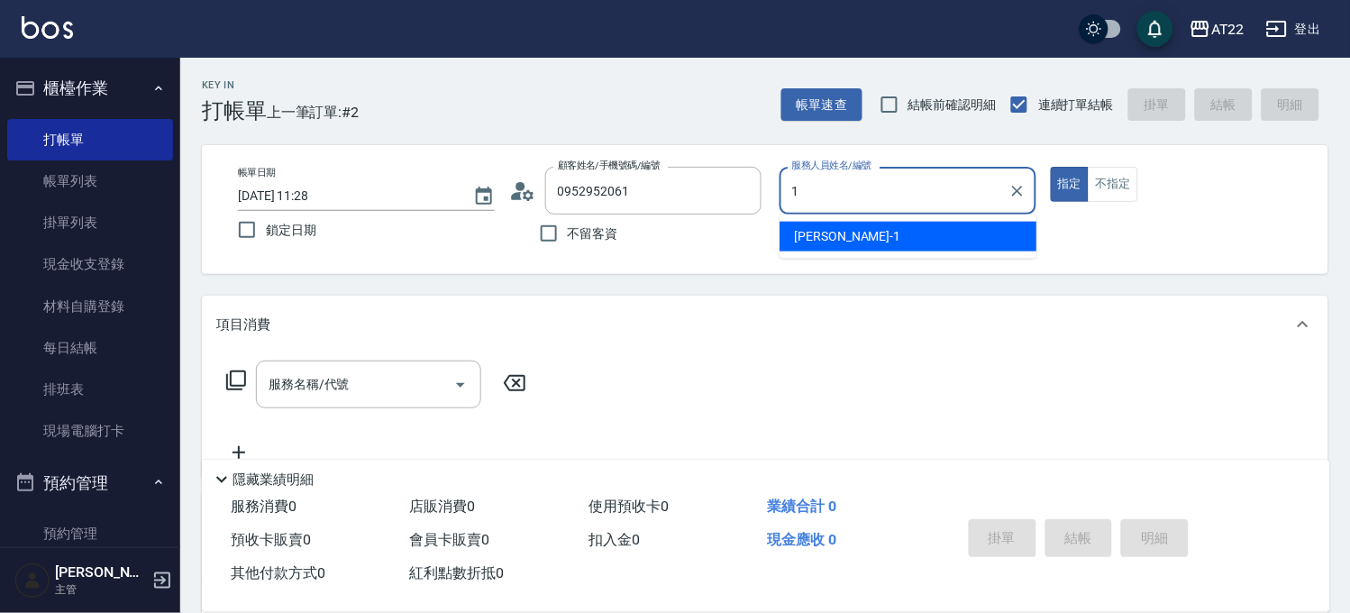
type input "[PERSON_NAME]-1"
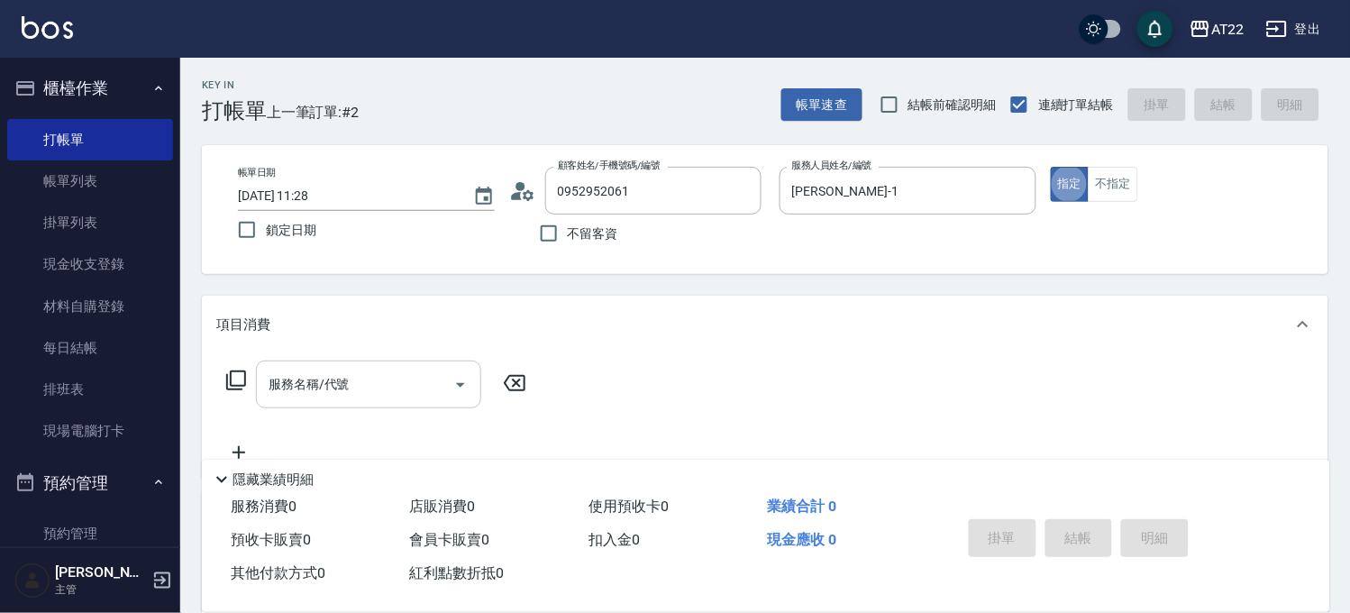
click at [310, 388] on input "服務名稱/代號" at bounding box center [355, 385] width 182 height 32
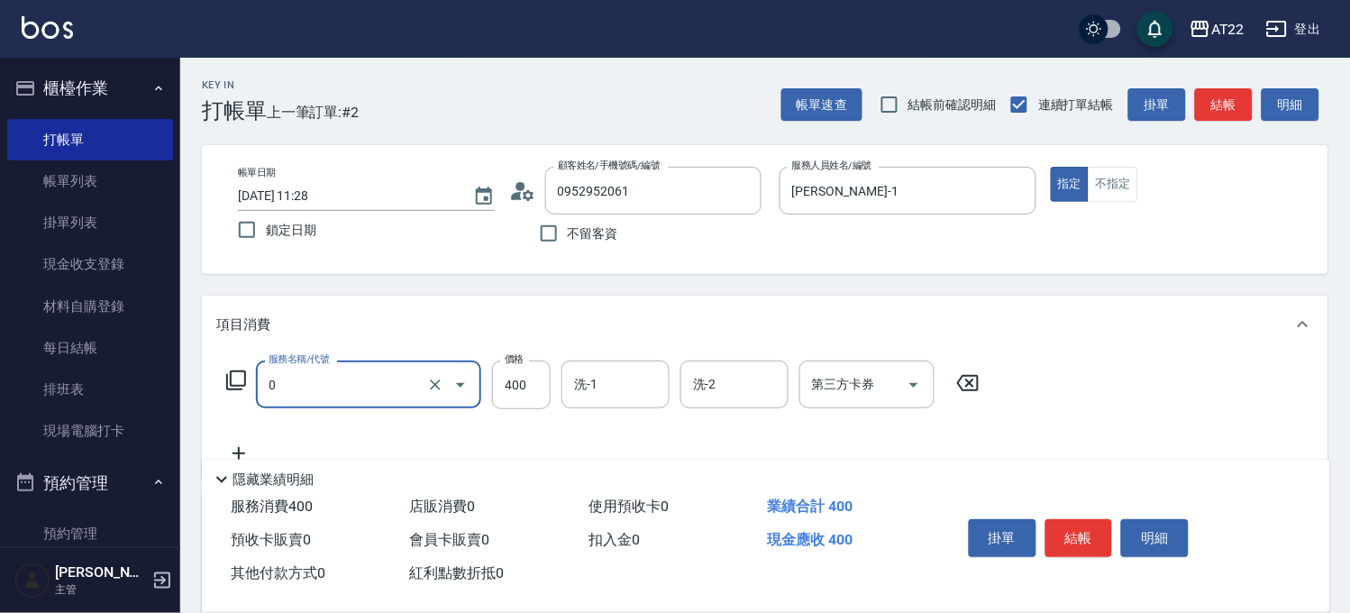
type input "有機洗髮(0)"
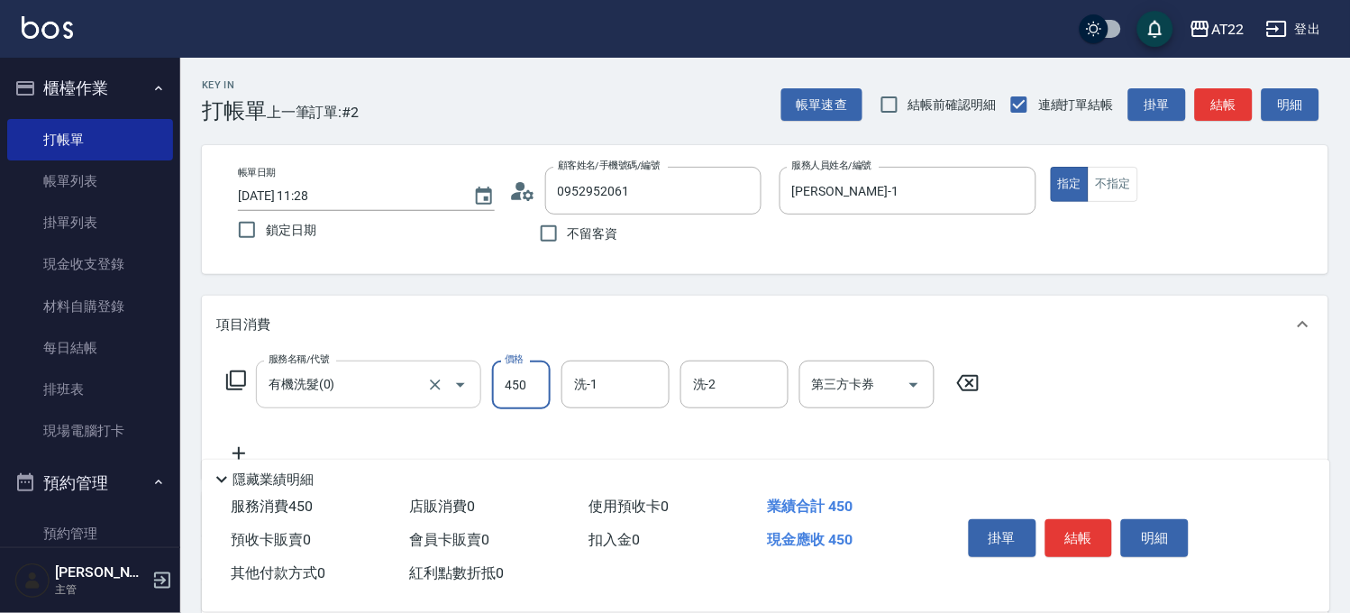
type input "450"
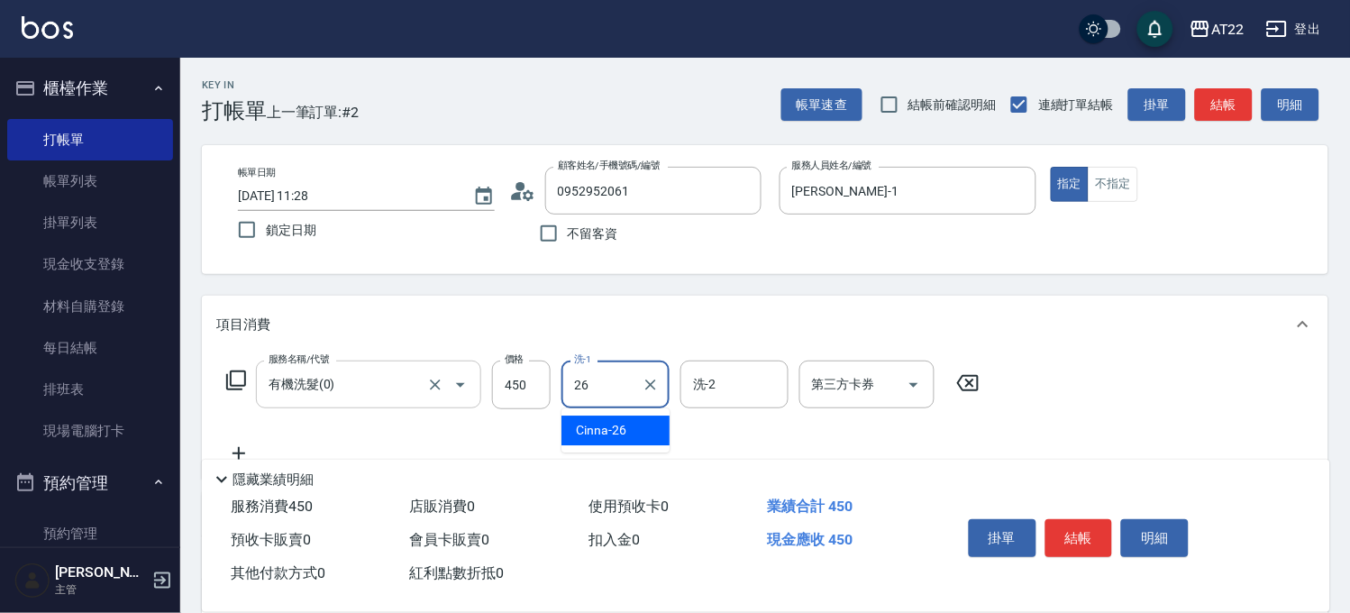
type input "Cinna-26"
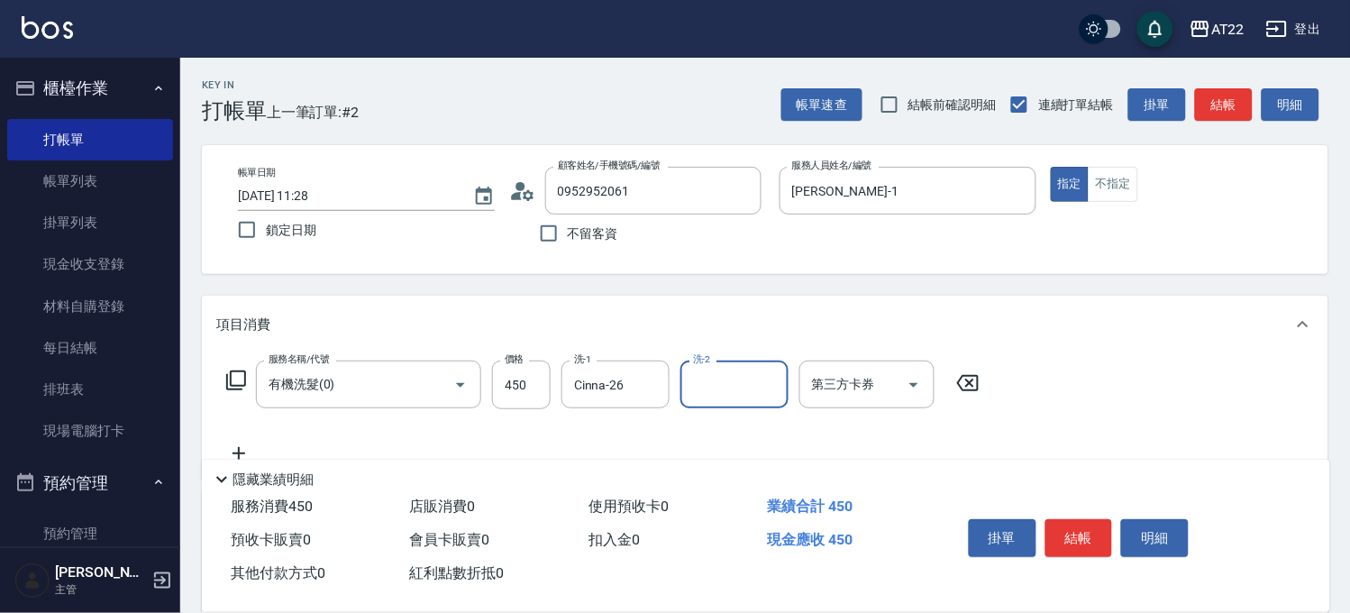
click at [248, 447] on icon at bounding box center [238, 453] width 45 height 22
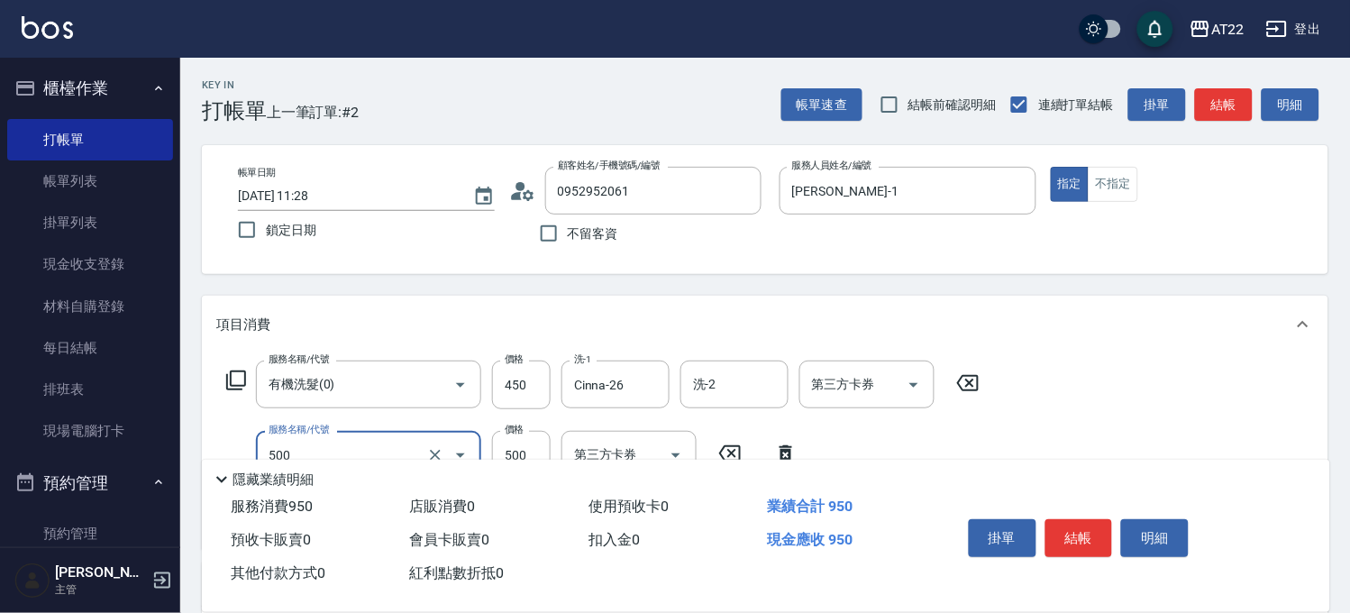
type input "剪髮(500)"
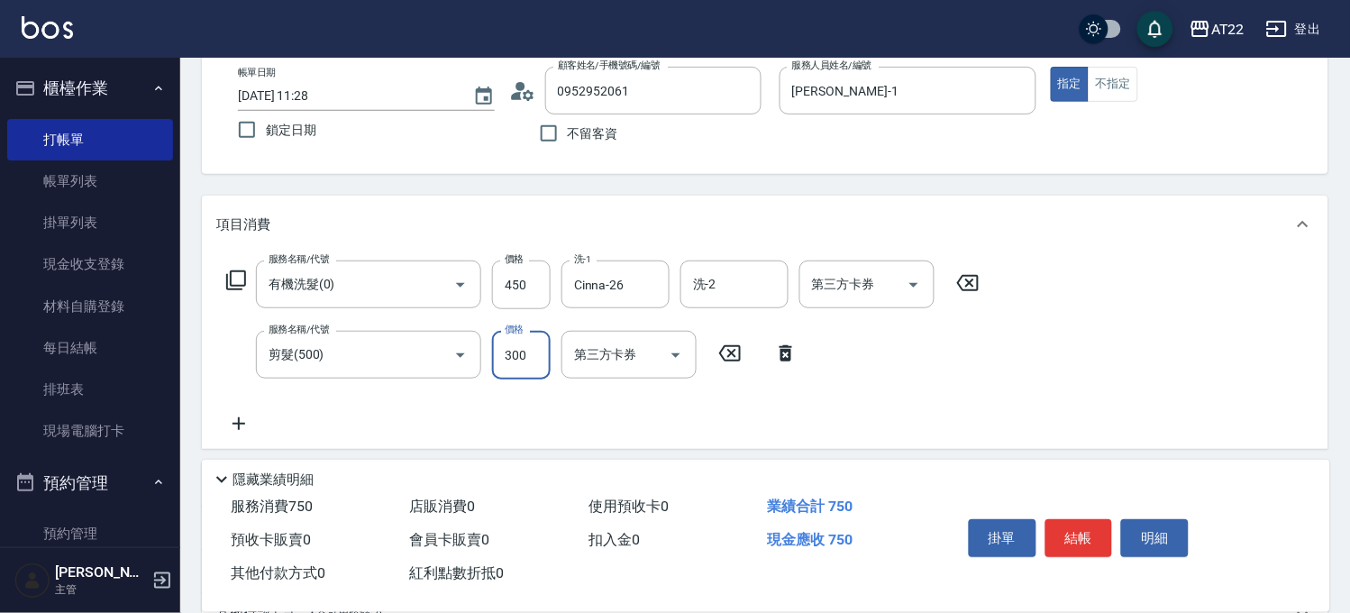
type input "300"
click at [245, 420] on icon at bounding box center [238, 424] width 45 height 22
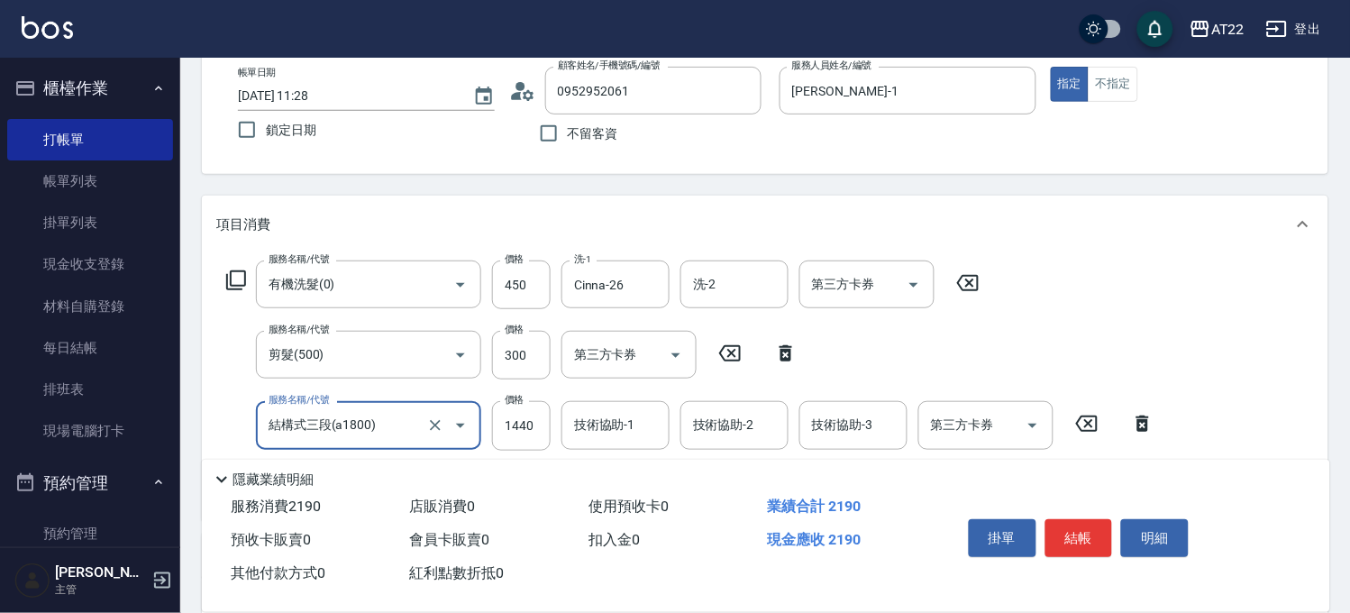
type input "結構式三段(a1800)"
type input "1840"
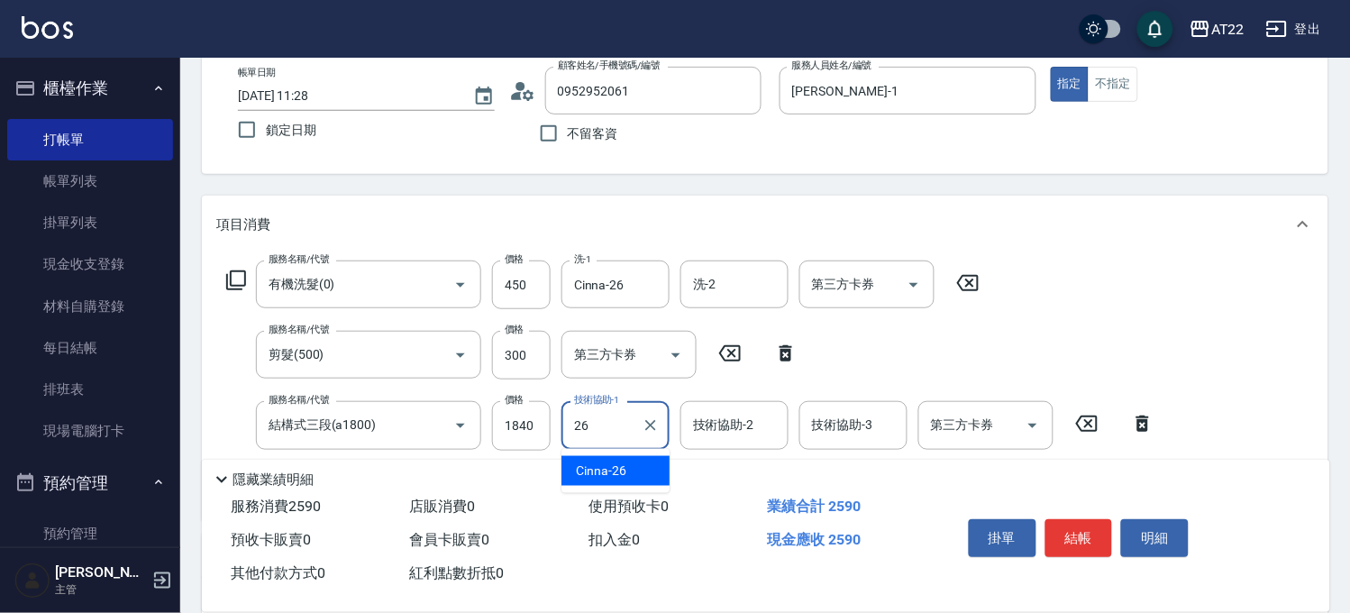
type input "Cinna-26"
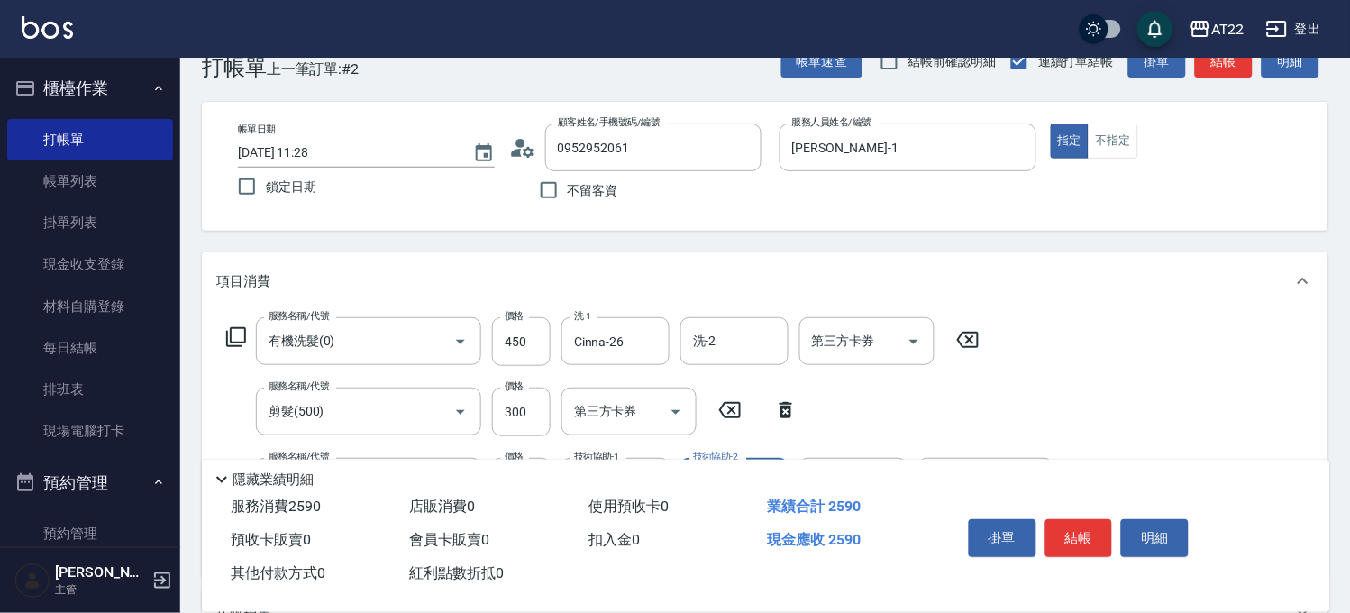
scroll to position [0, 0]
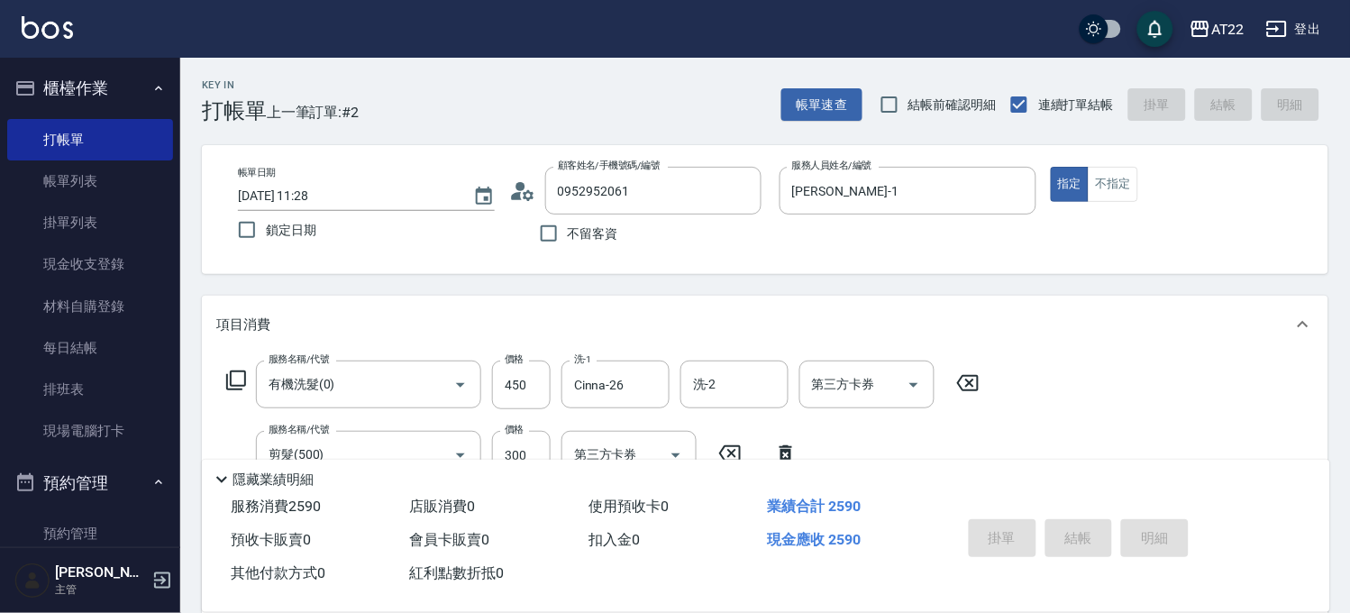
type input "[DATE] 11:29"
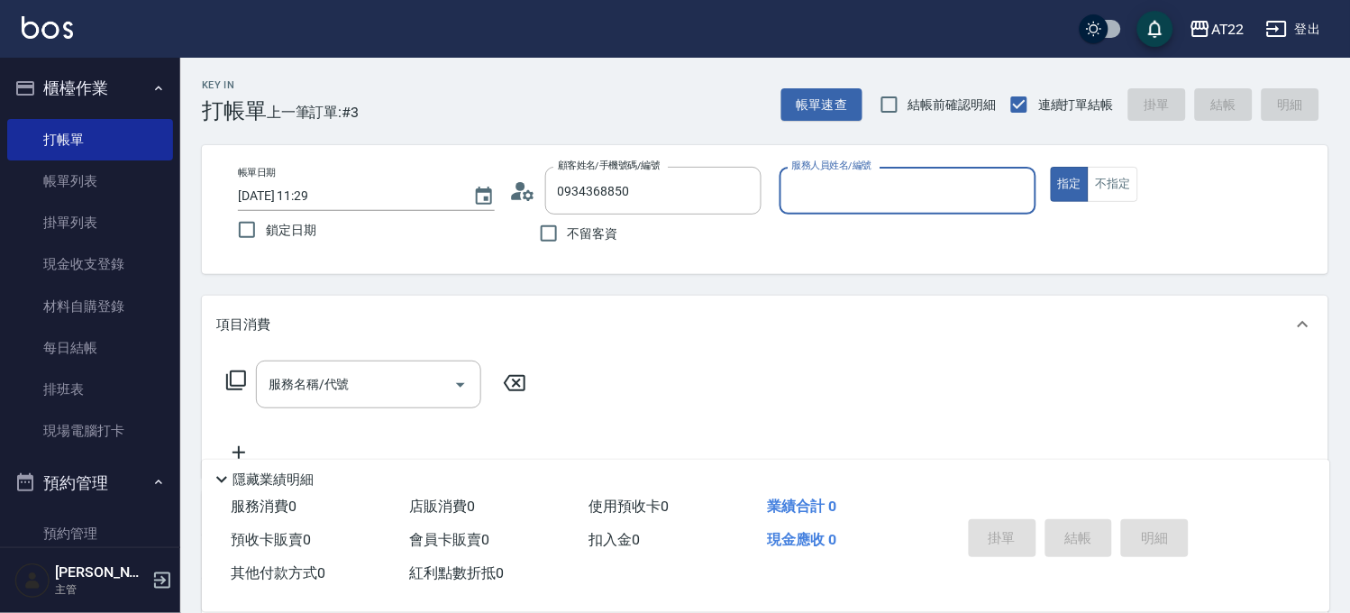
type input "[PERSON_NAME]25.10/0934368850/T82271"
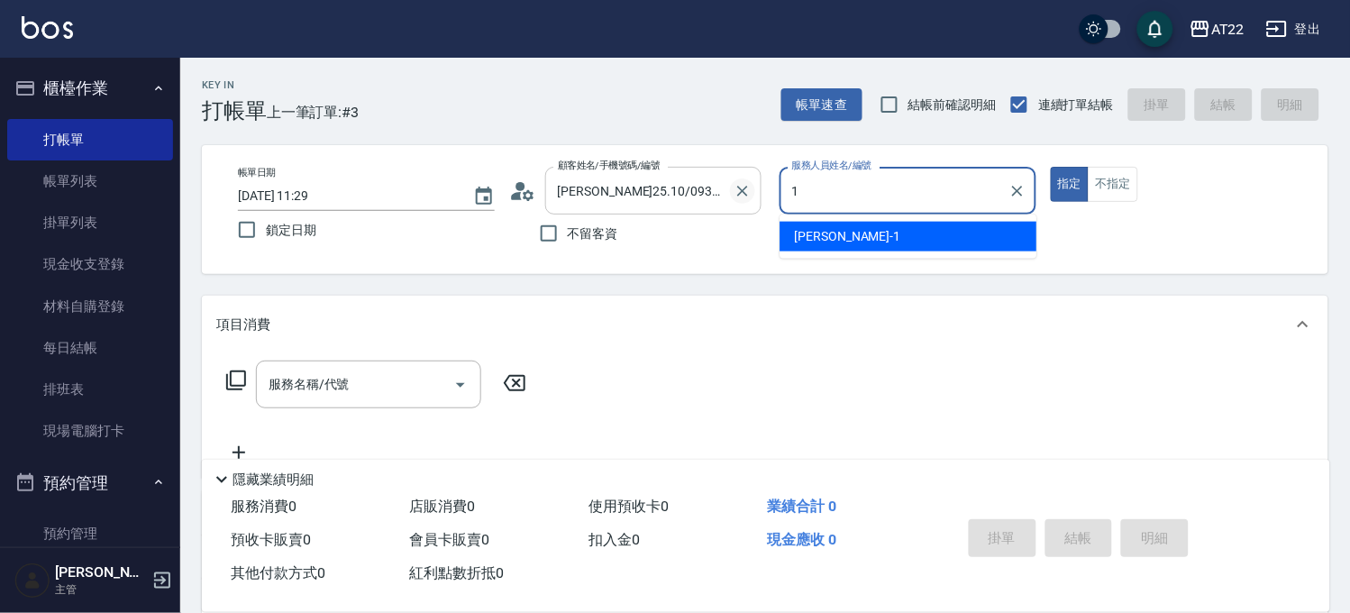
type input "[PERSON_NAME]-1"
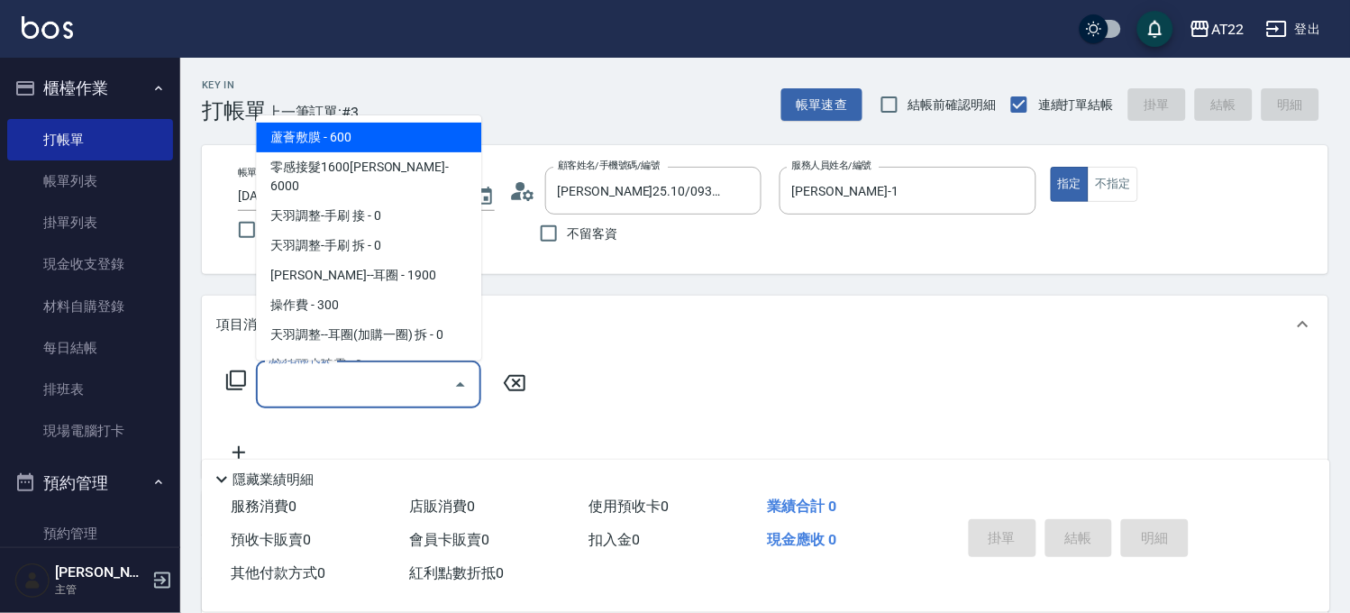
click at [333, 374] on input "服務名稱/代號" at bounding box center [355, 385] width 182 height 32
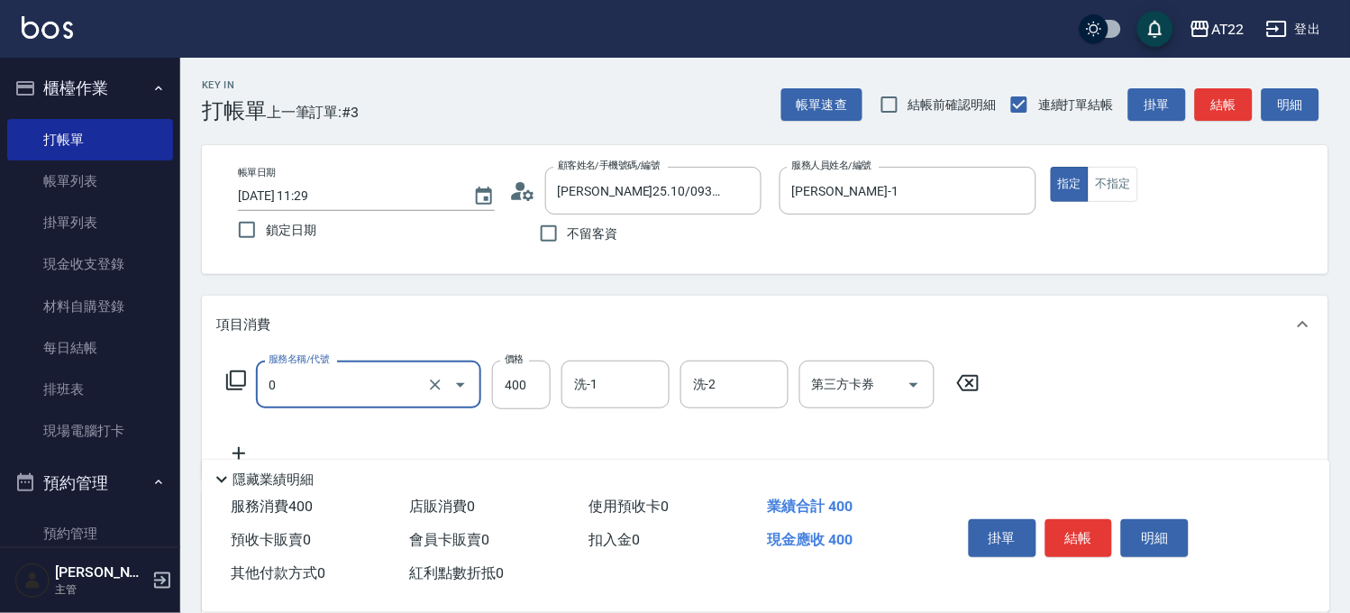
type input "有機洗髮(0)"
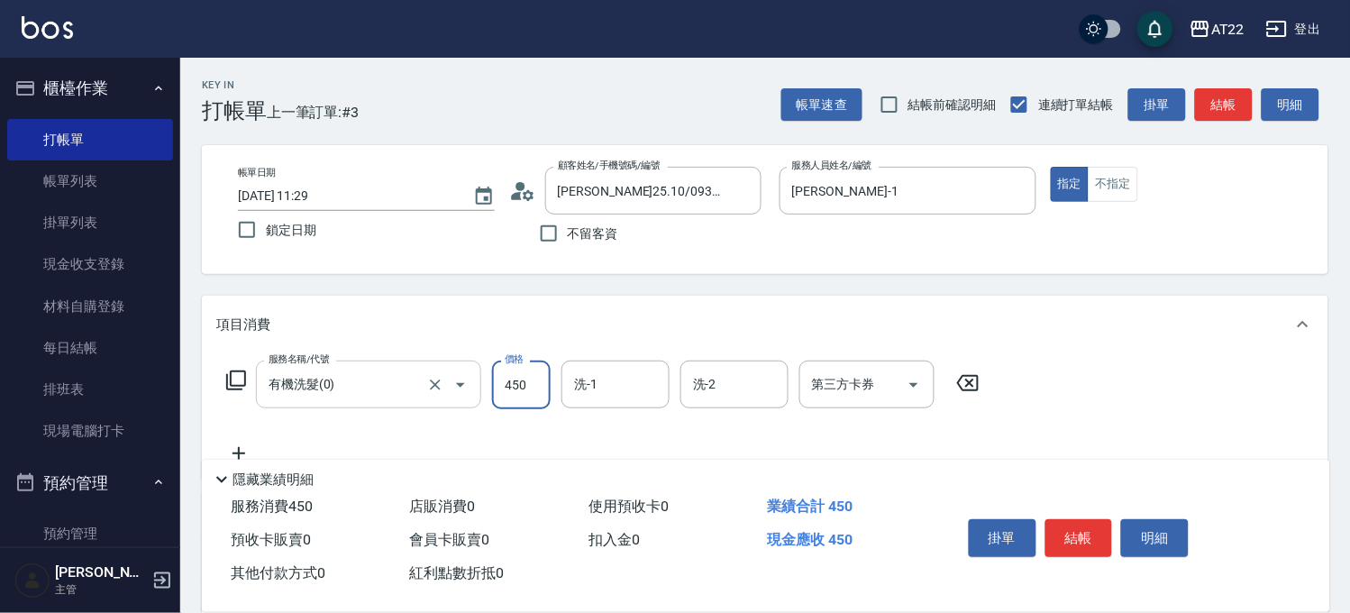
type input "450"
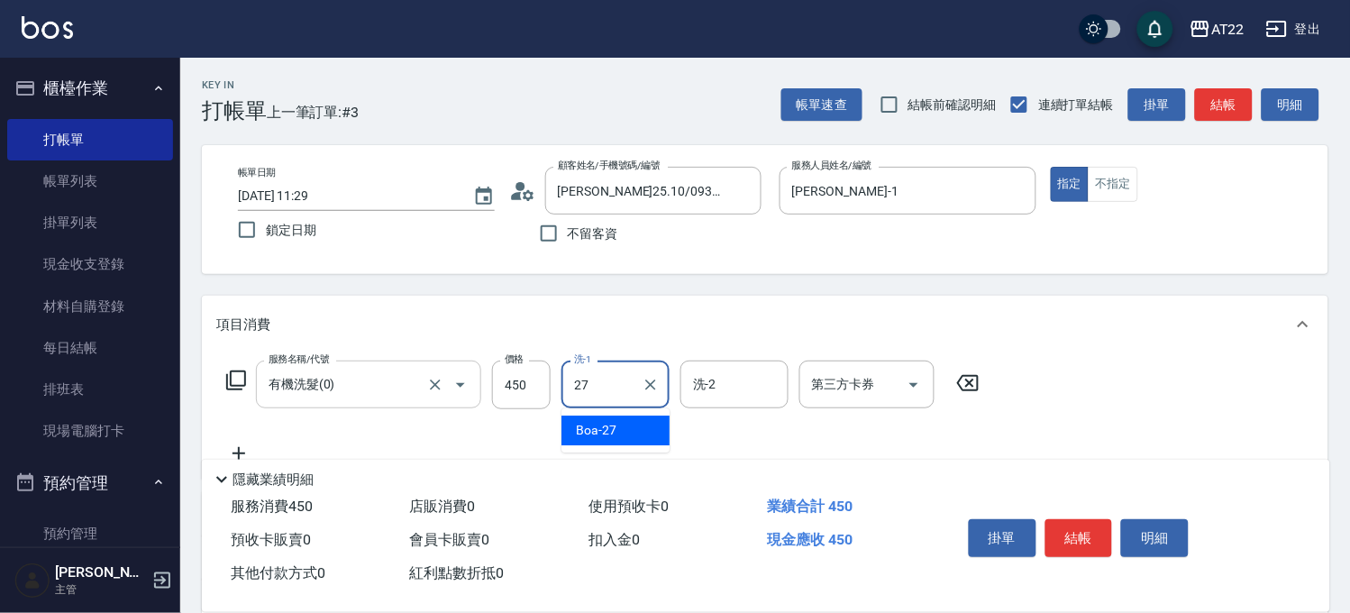
type input "Boa-27"
click at [235, 443] on icon at bounding box center [238, 453] width 45 height 22
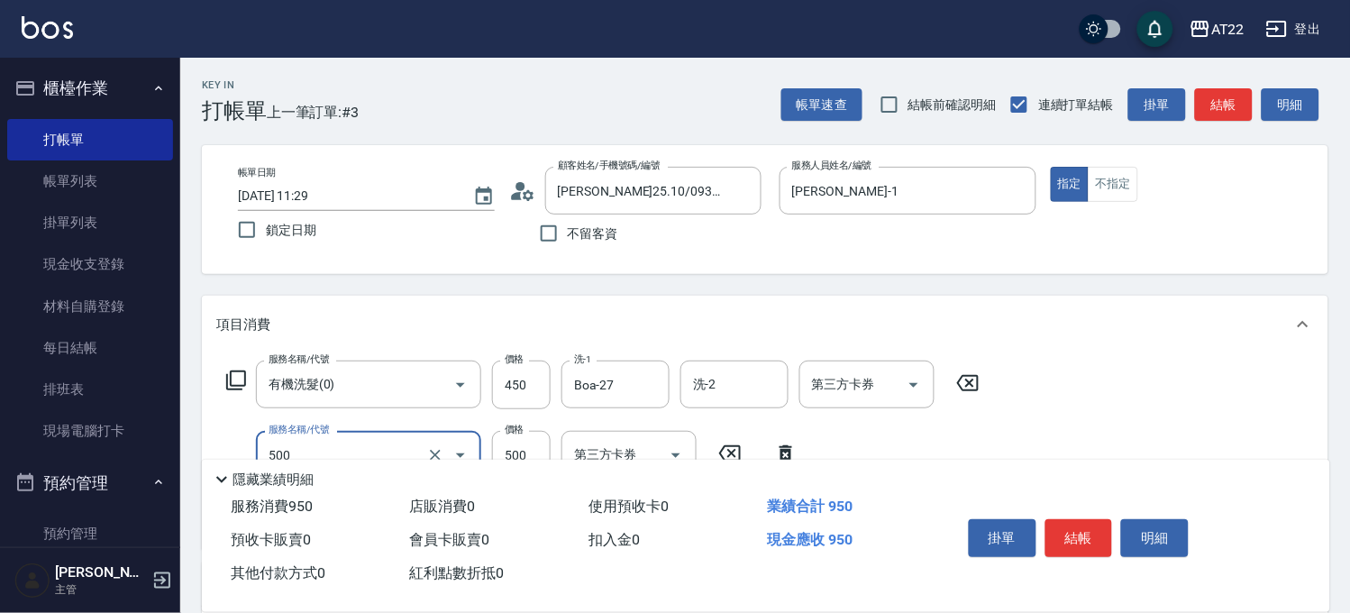
type input "剪髮(500)"
type input "200"
click at [1138, 196] on button "不指定" at bounding box center [1113, 184] width 50 height 35
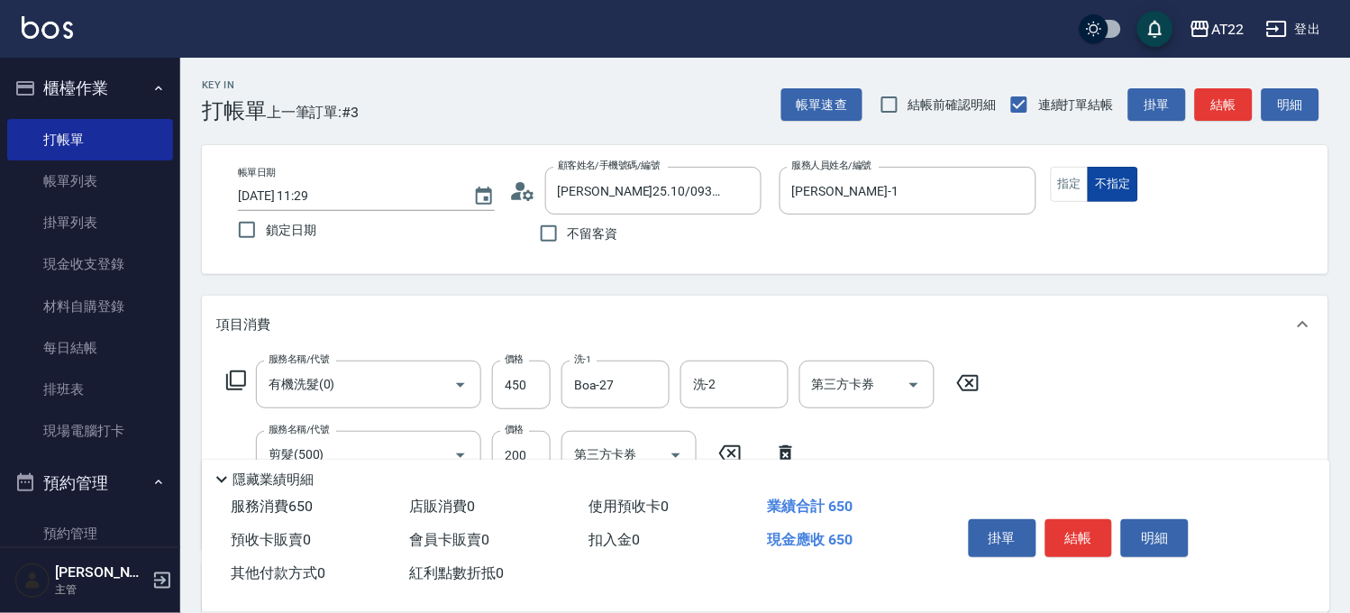
type button "false"
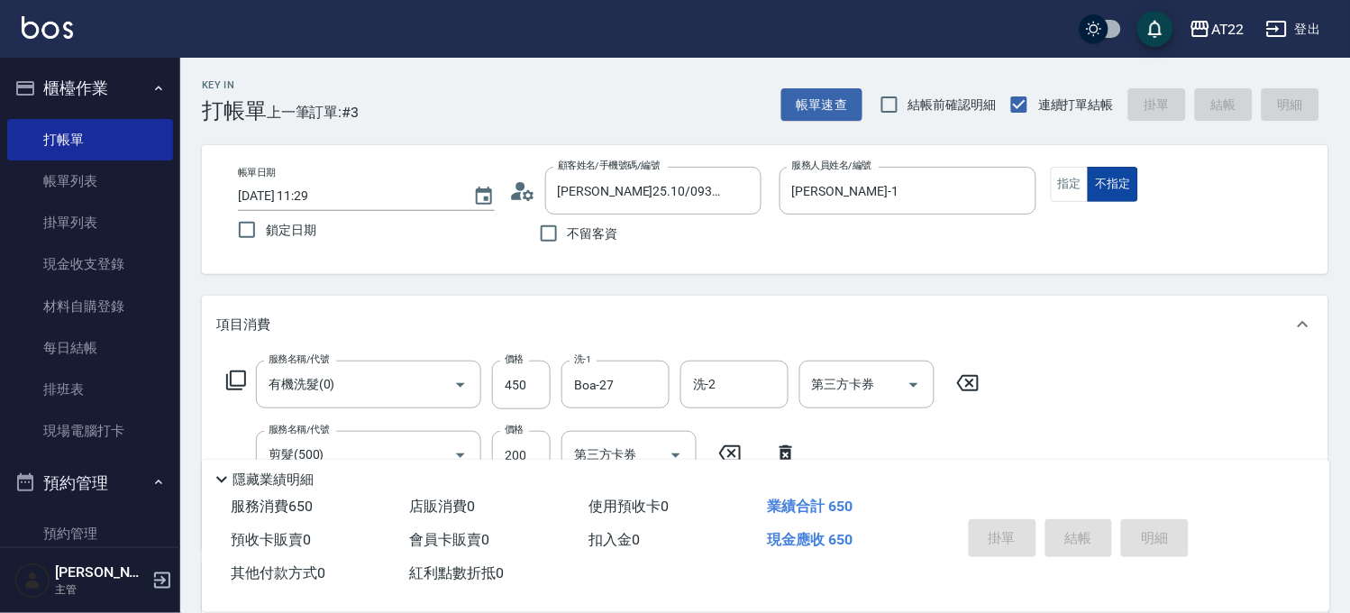
type input "[DATE] 11:30"
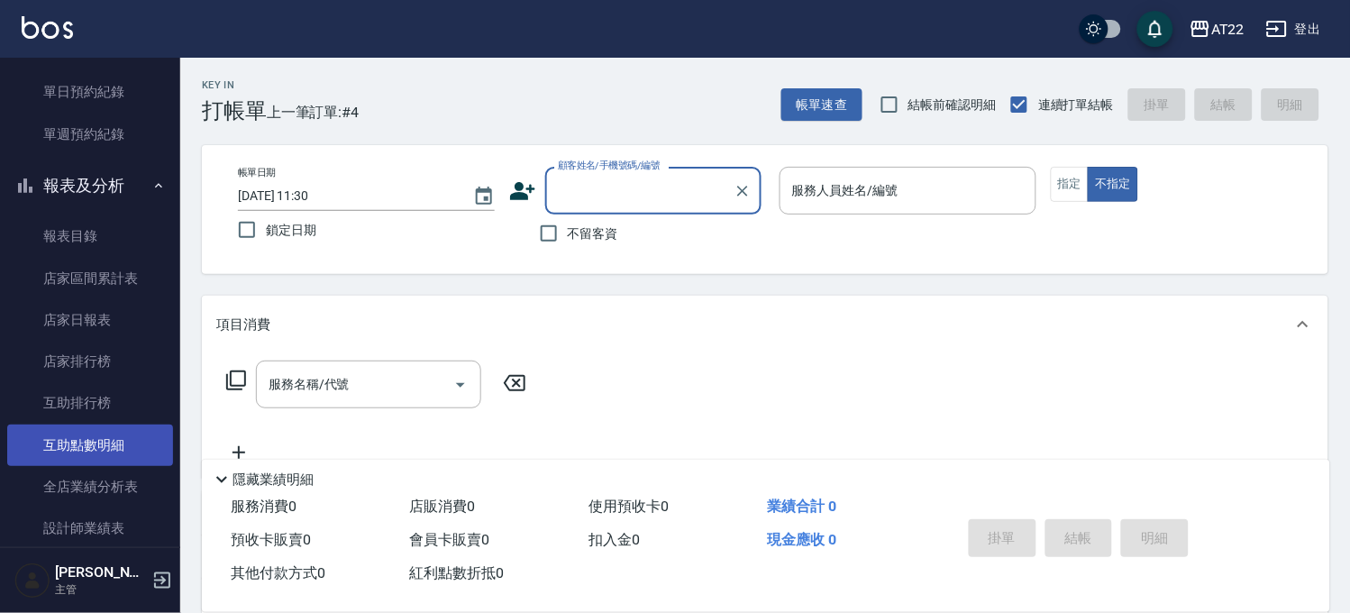
scroll to position [300, 0]
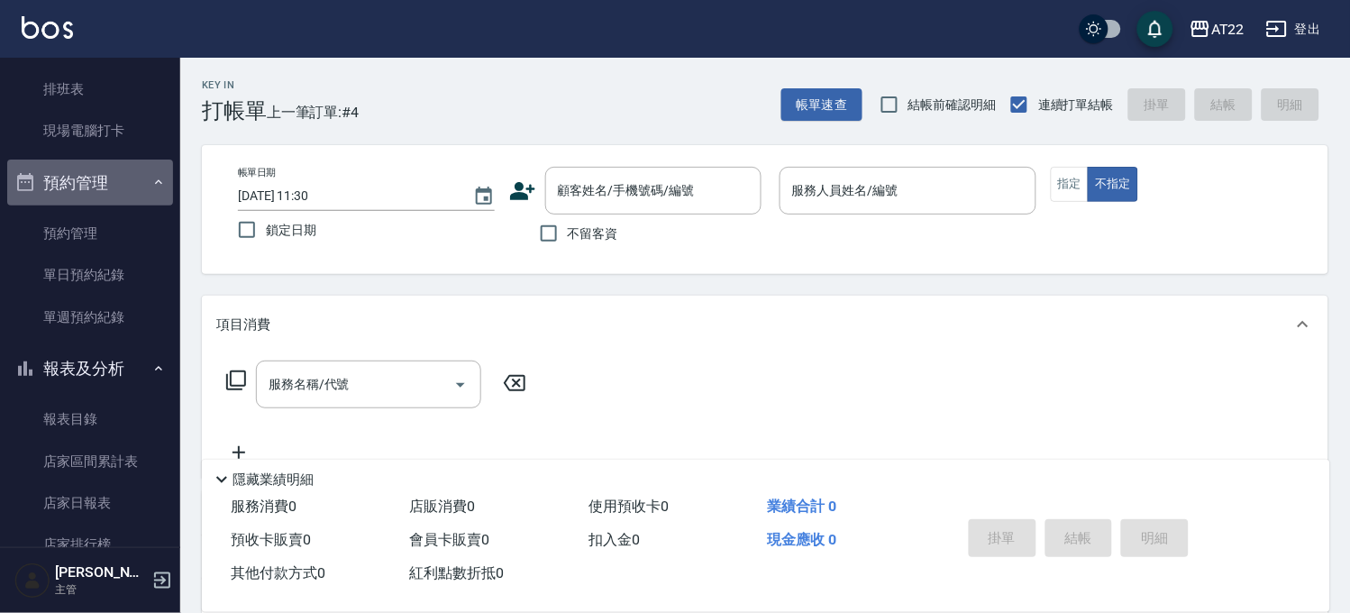
click at [93, 187] on button "預約管理" at bounding box center [90, 182] width 166 height 47
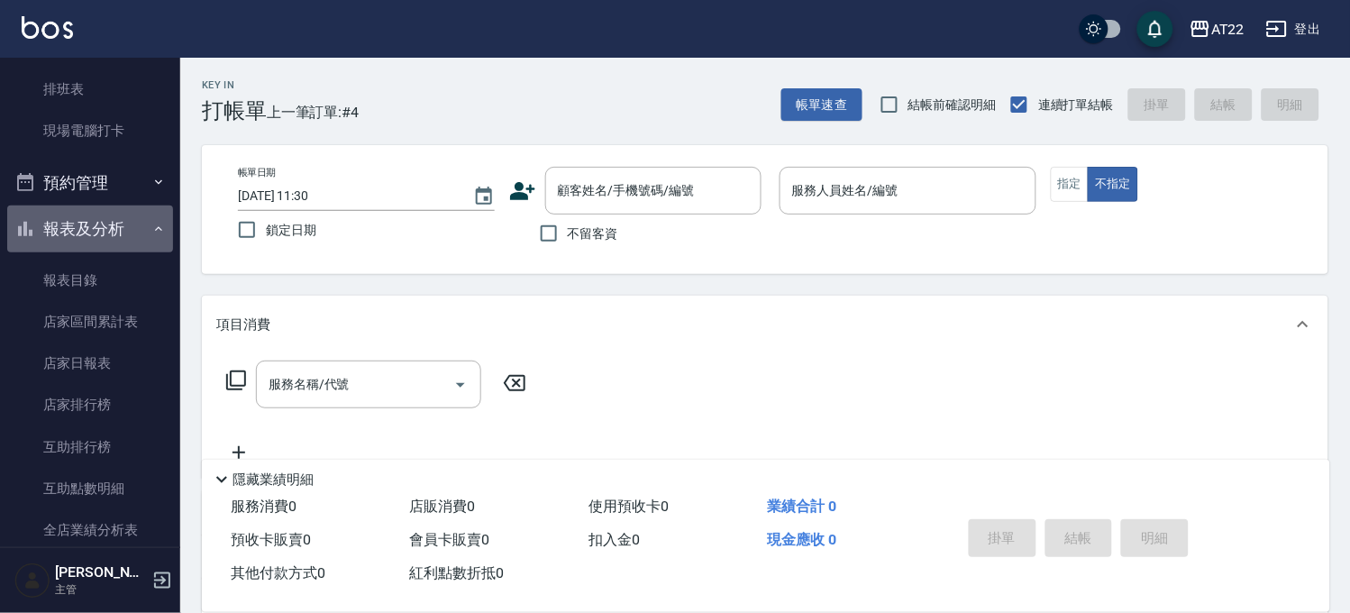
click at [101, 229] on button "報表及分析" at bounding box center [90, 228] width 166 height 47
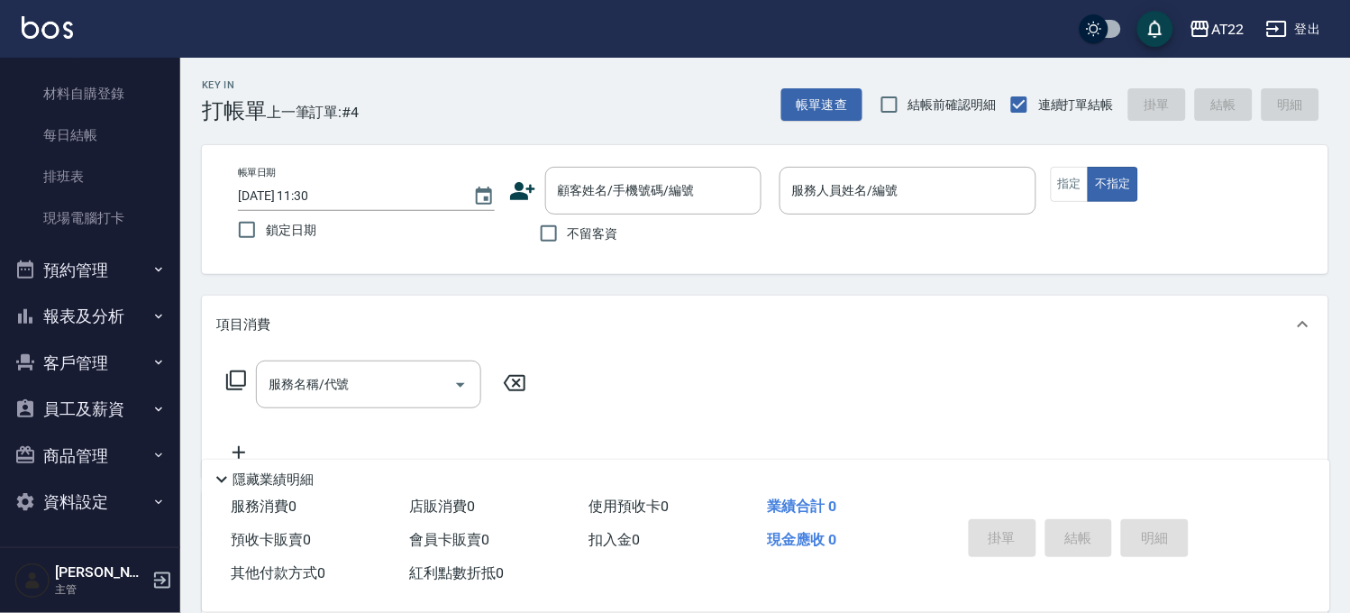
scroll to position [212, 0]
click at [120, 356] on button "客戶管理" at bounding box center [90, 364] width 166 height 47
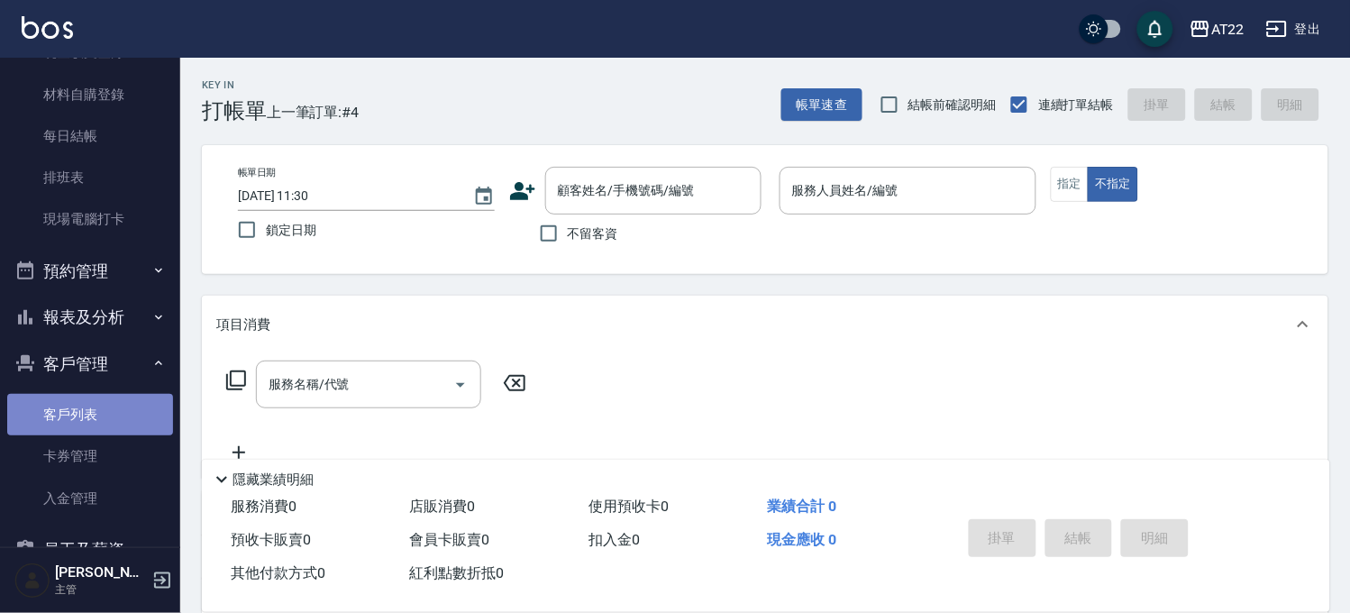
click at [110, 399] on link "客戶列表" at bounding box center [90, 414] width 166 height 41
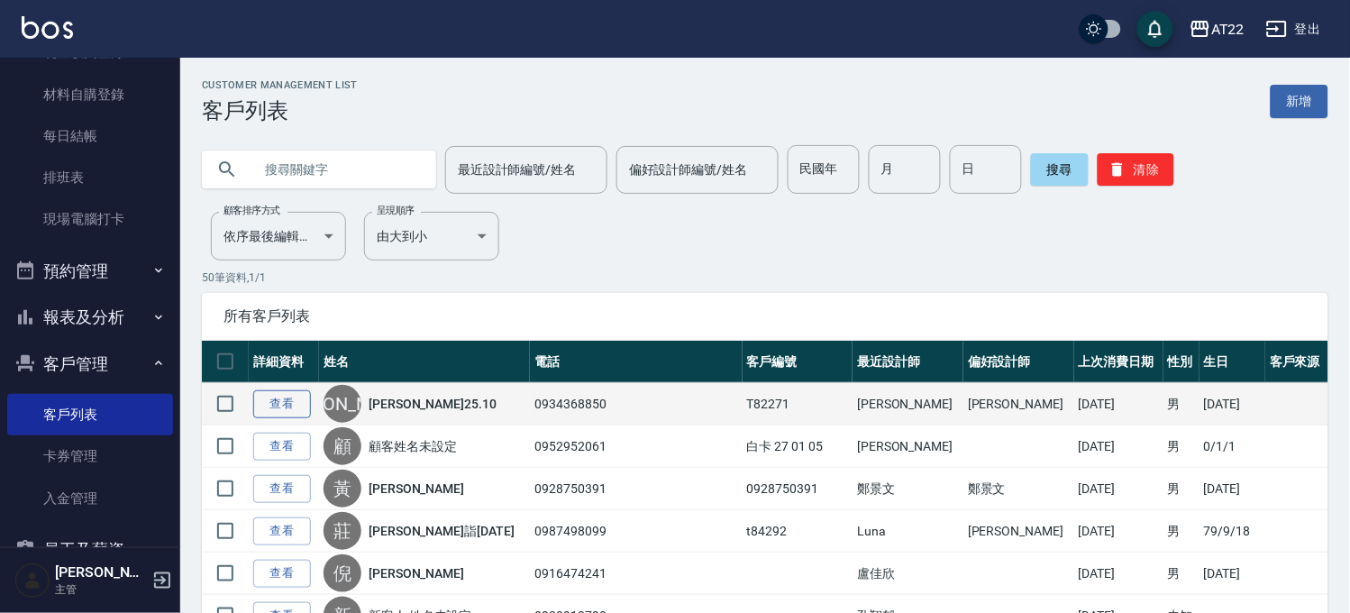
click at [295, 407] on link "查看" at bounding box center [282, 404] width 58 height 28
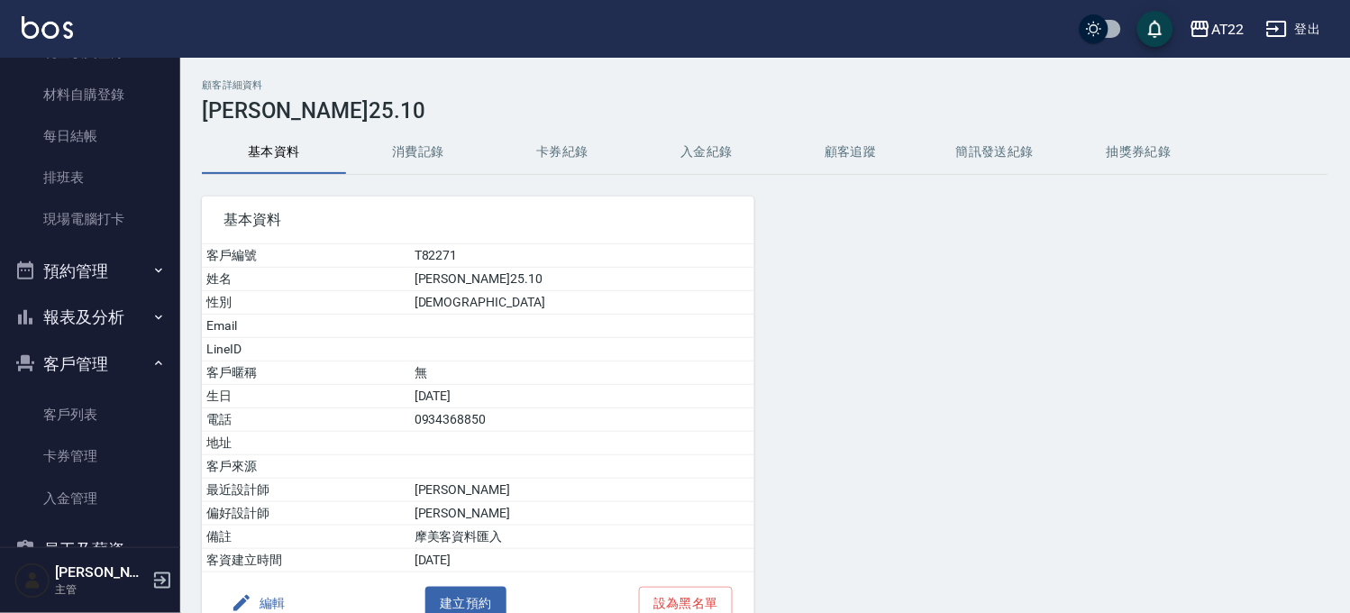
click at [434, 144] on button "消費記錄" at bounding box center [418, 152] width 144 height 43
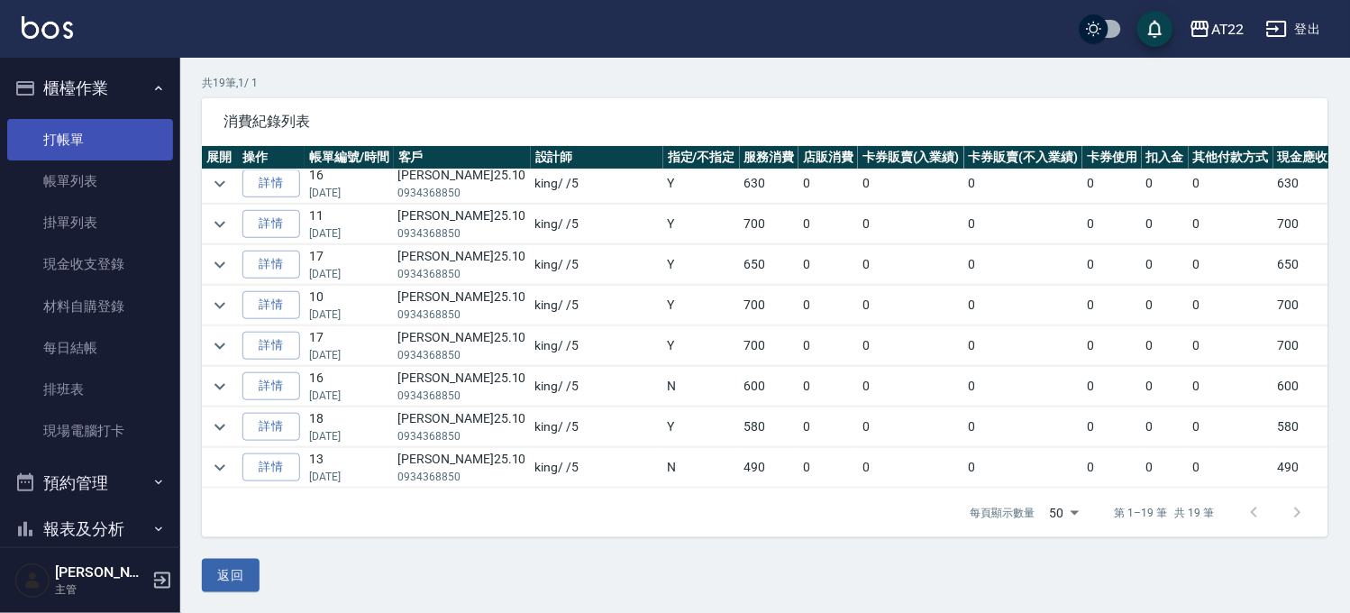
click at [74, 150] on link "打帳單" at bounding box center [90, 139] width 166 height 41
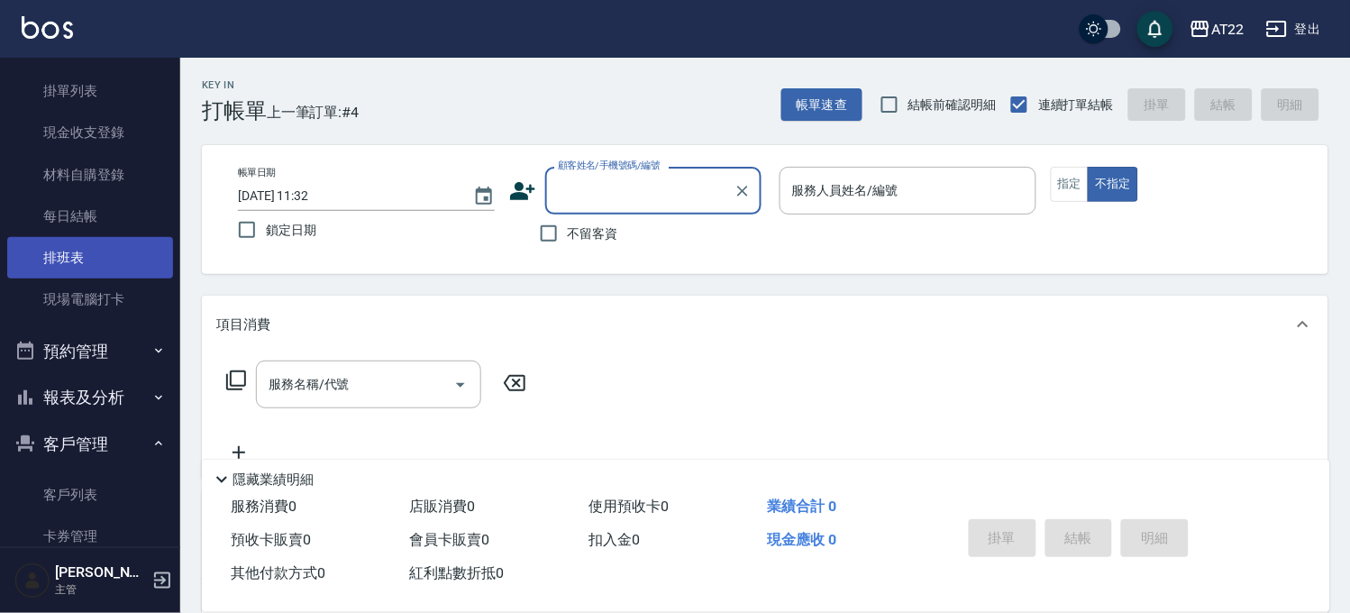
scroll to position [300, 0]
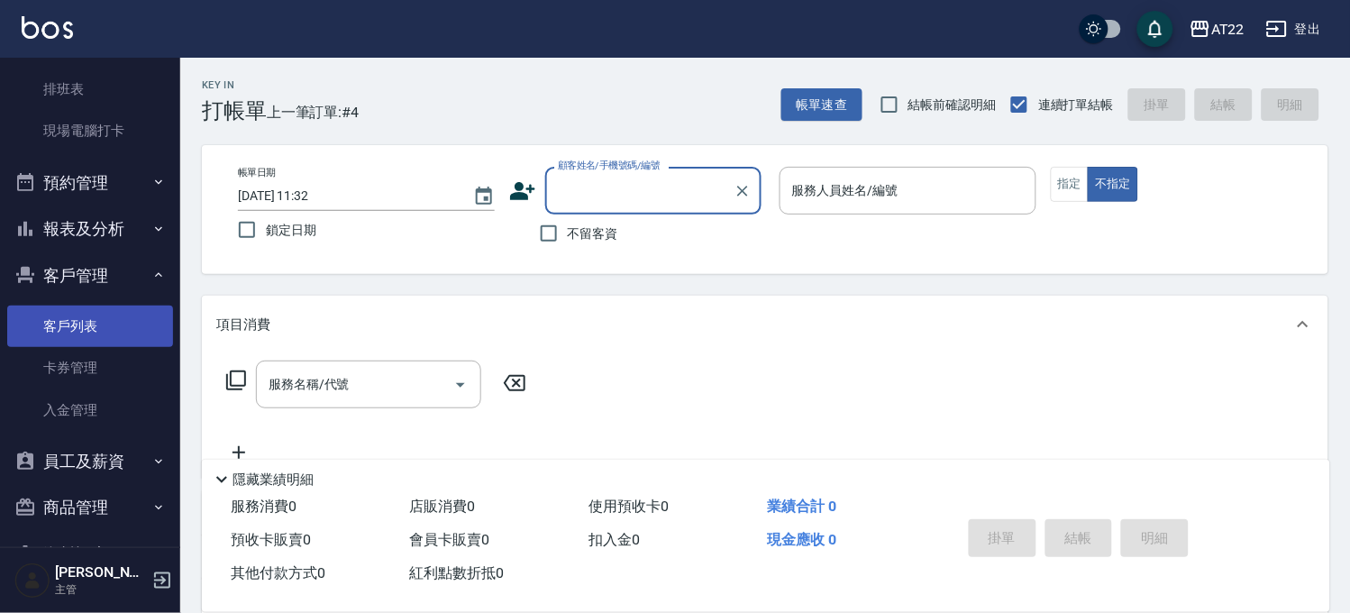
click at [112, 317] on link "客戶列表" at bounding box center [90, 325] width 166 height 41
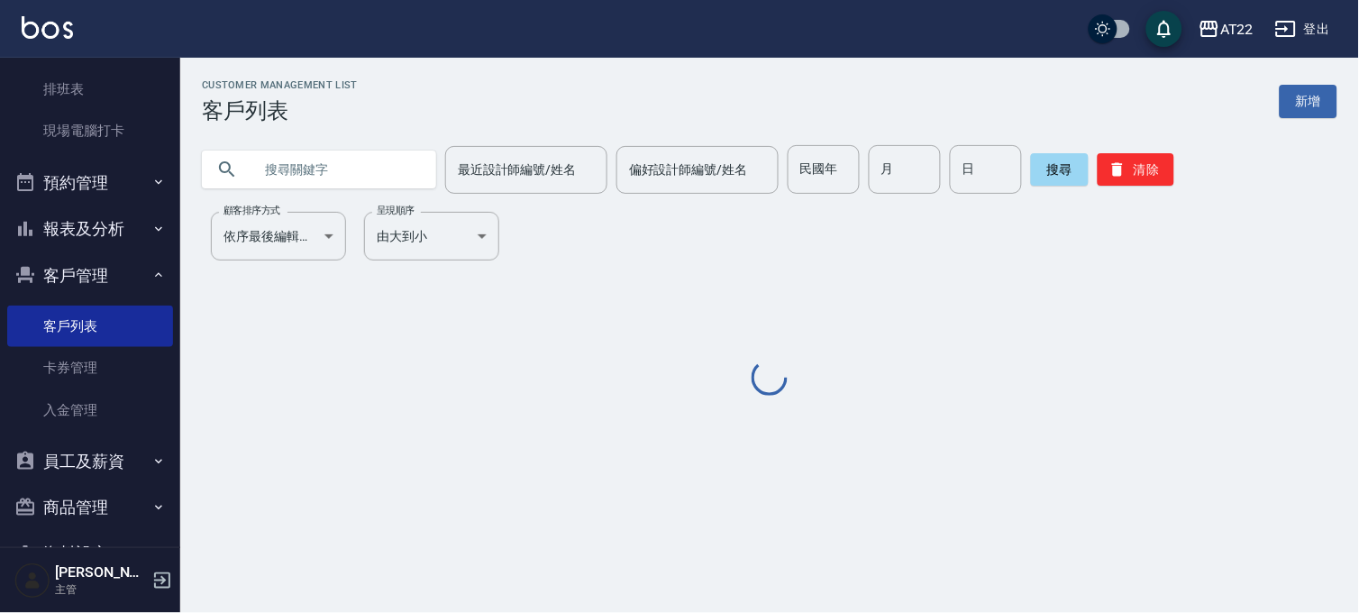
click at [275, 180] on input "text" at bounding box center [336, 169] width 169 height 49
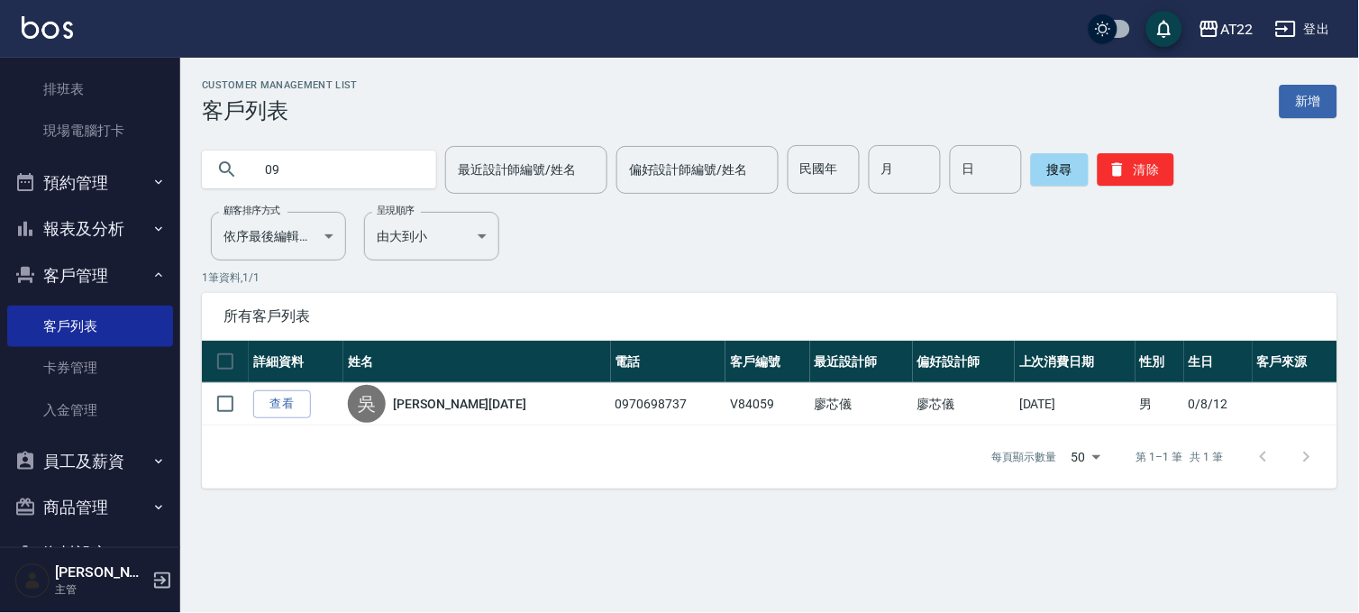
type input "0"
type input "0917107781"
click at [1056, 175] on button "搜尋" at bounding box center [1060, 169] width 58 height 32
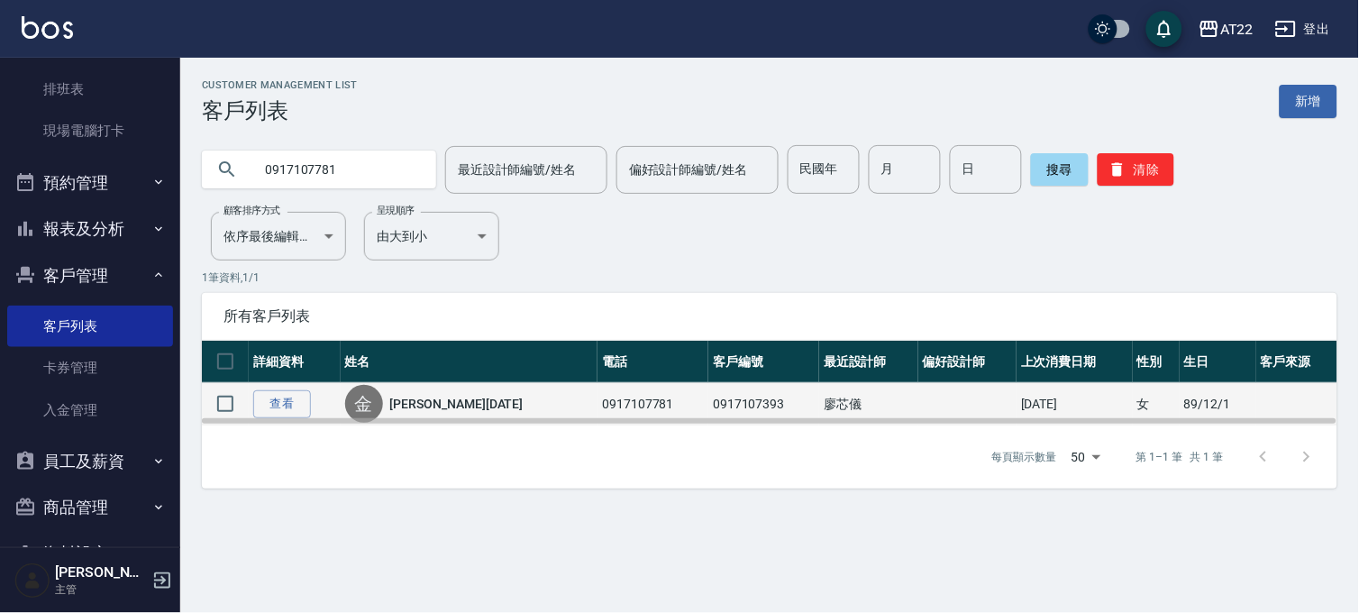
click at [444, 404] on link "[PERSON_NAME][DATE]" at bounding box center [456, 404] width 133 height 18
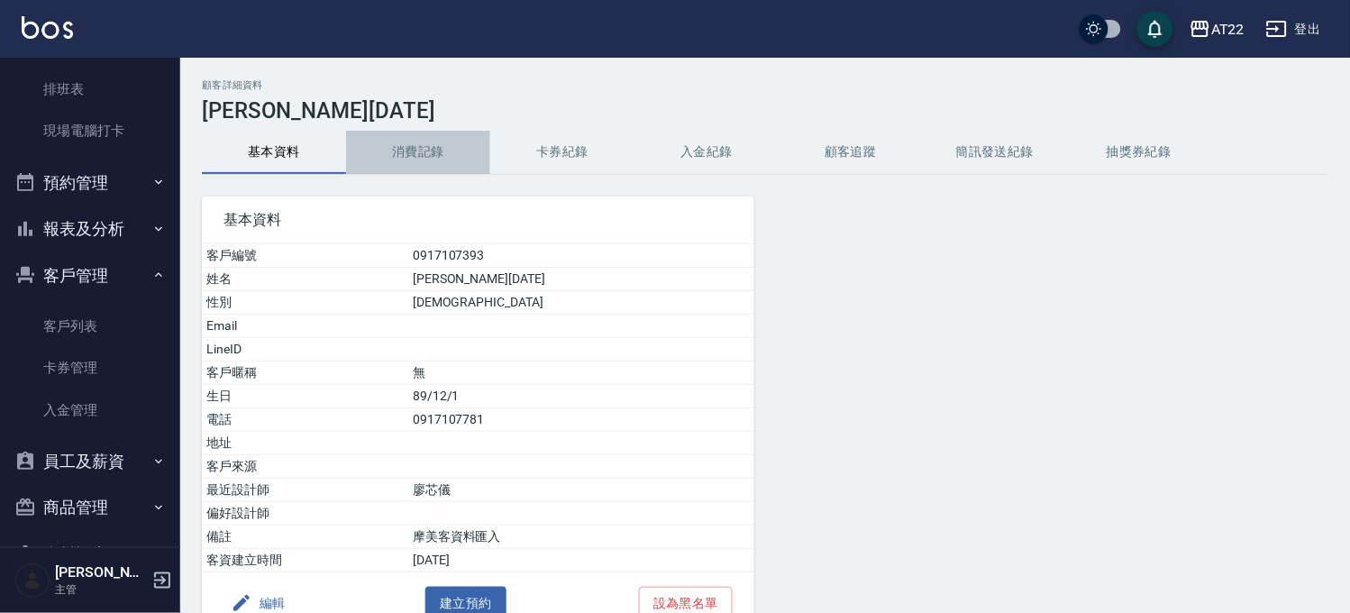
click at [404, 139] on button "消費記錄" at bounding box center [418, 152] width 144 height 43
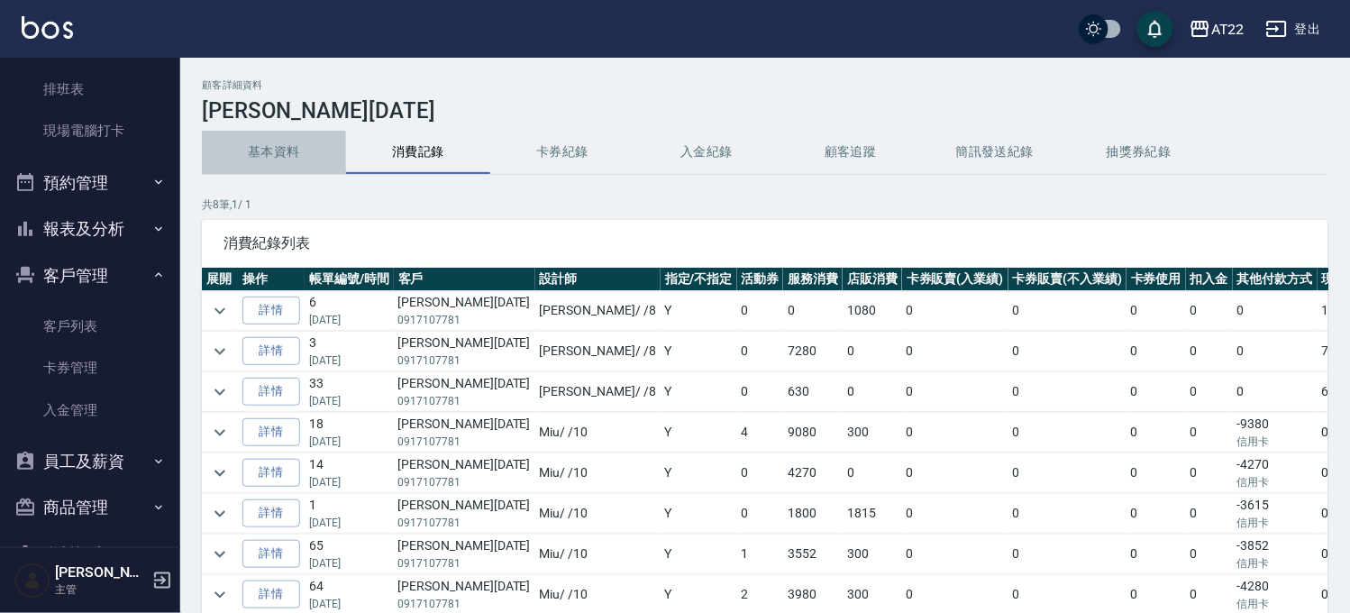
click at [253, 159] on button "基本資料" at bounding box center [274, 152] width 144 height 43
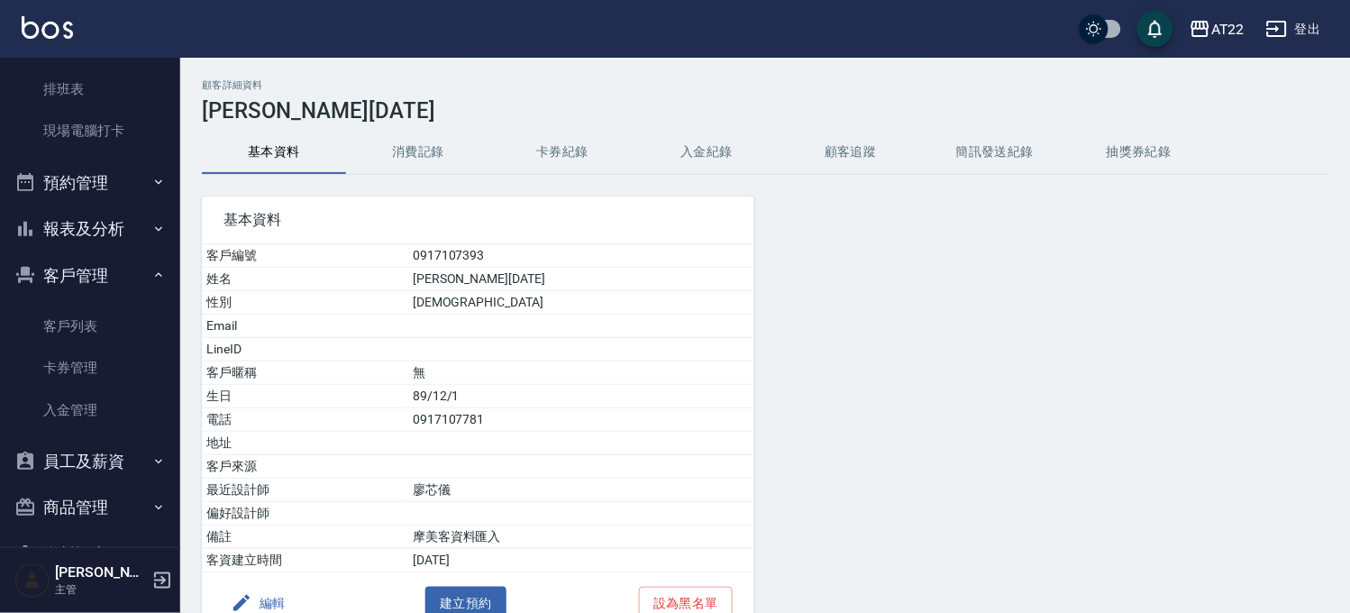
click at [446, 150] on button "消費記錄" at bounding box center [418, 152] width 144 height 43
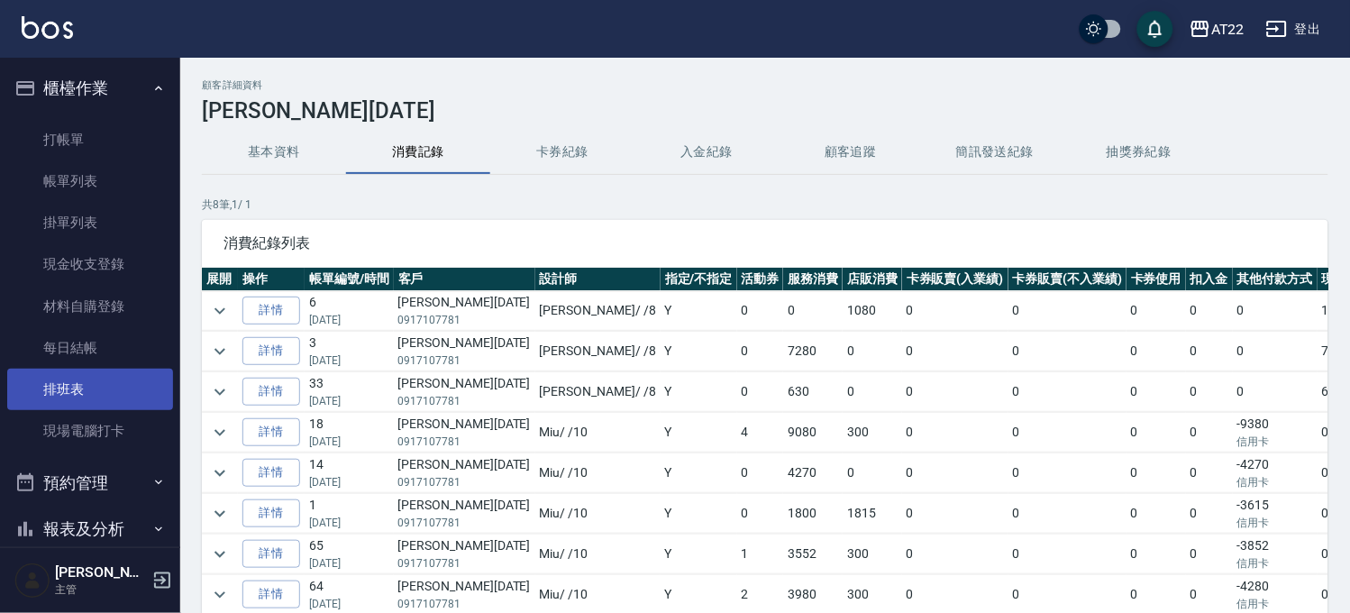
scroll to position [100, 0]
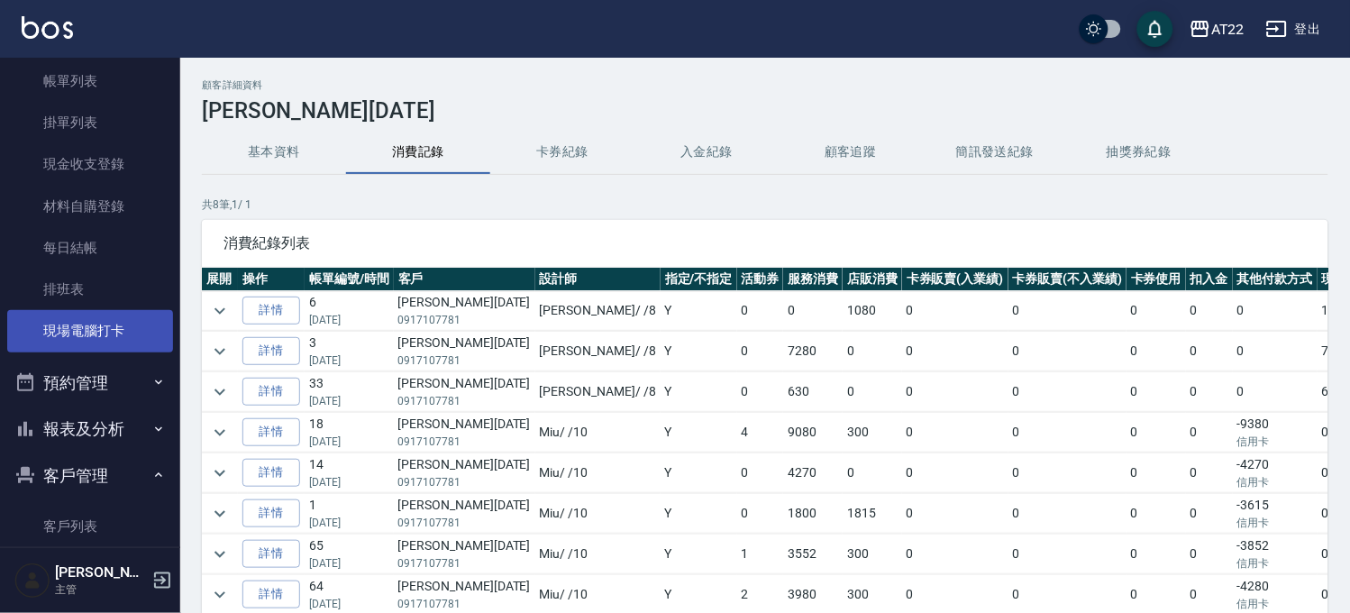
click at [106, 335] on link "現場電腦打卡" at bounding box center [90, 330] width 166 height 41
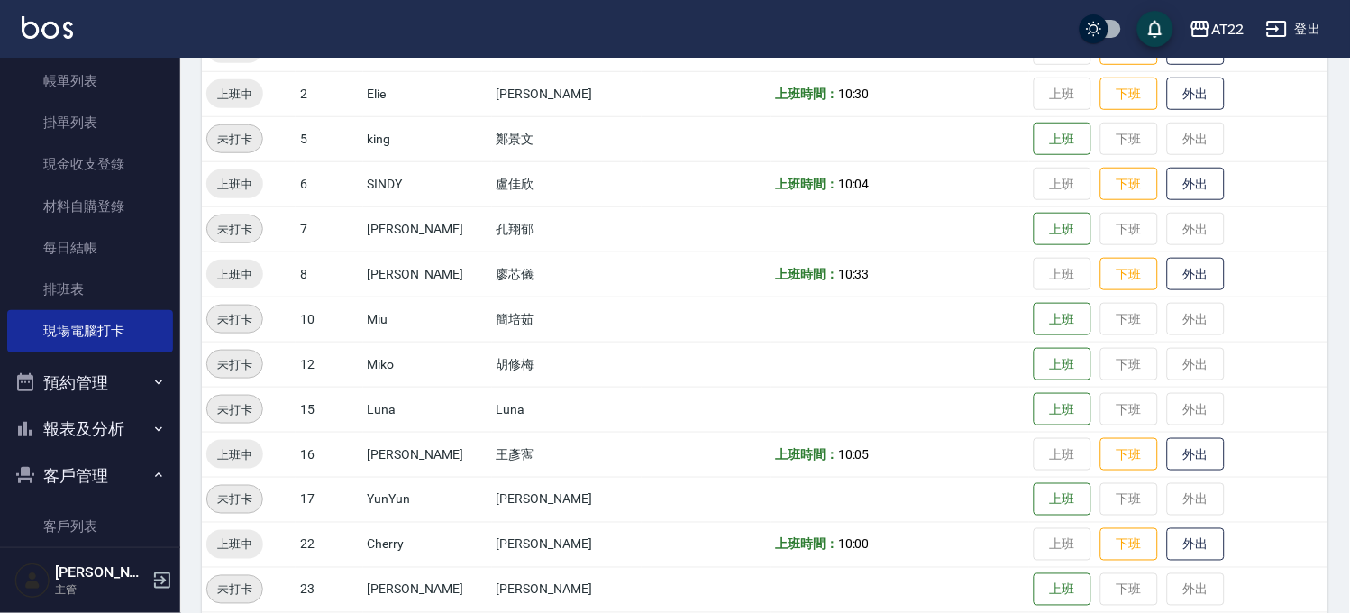
scroll to position [300, 0]
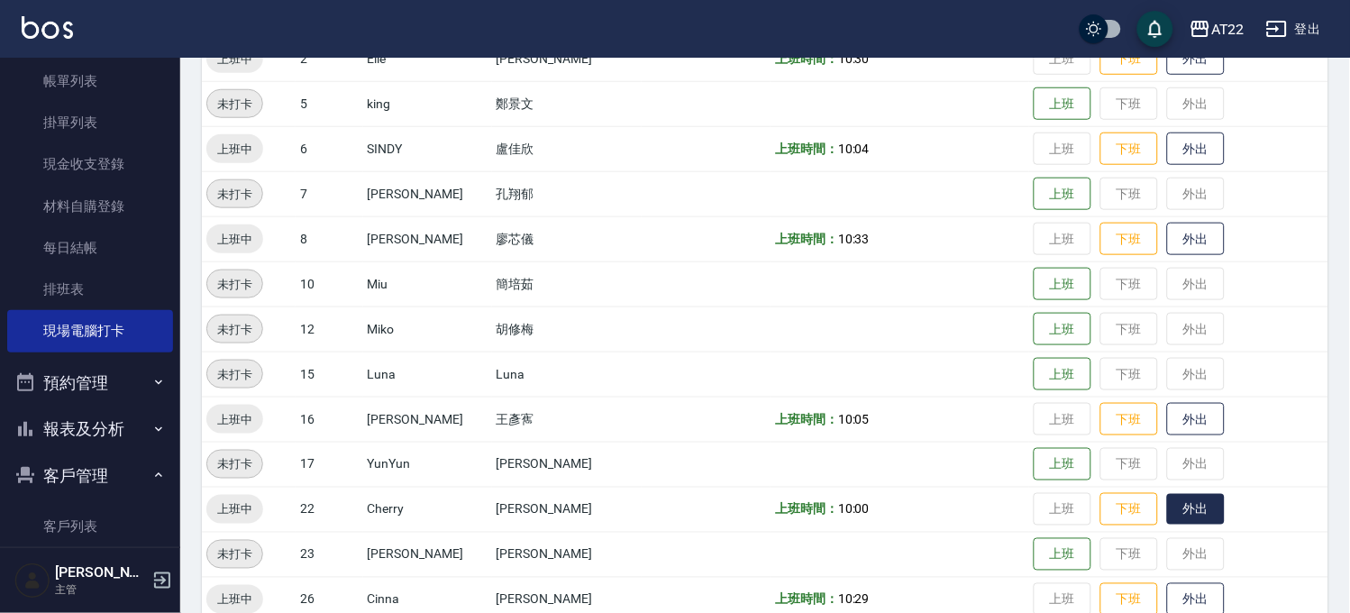
click at [1167, 494] on button "外出" at bounding box center [1196, 510] width 58 height 32
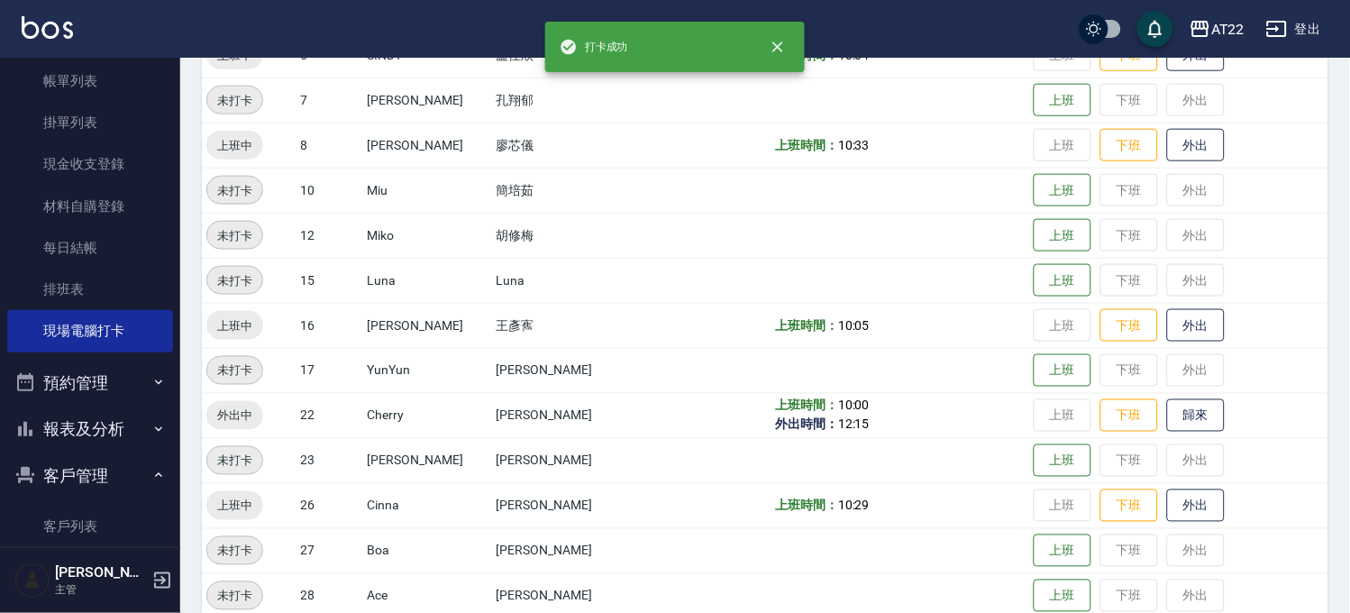
scroll to position [500, 0]
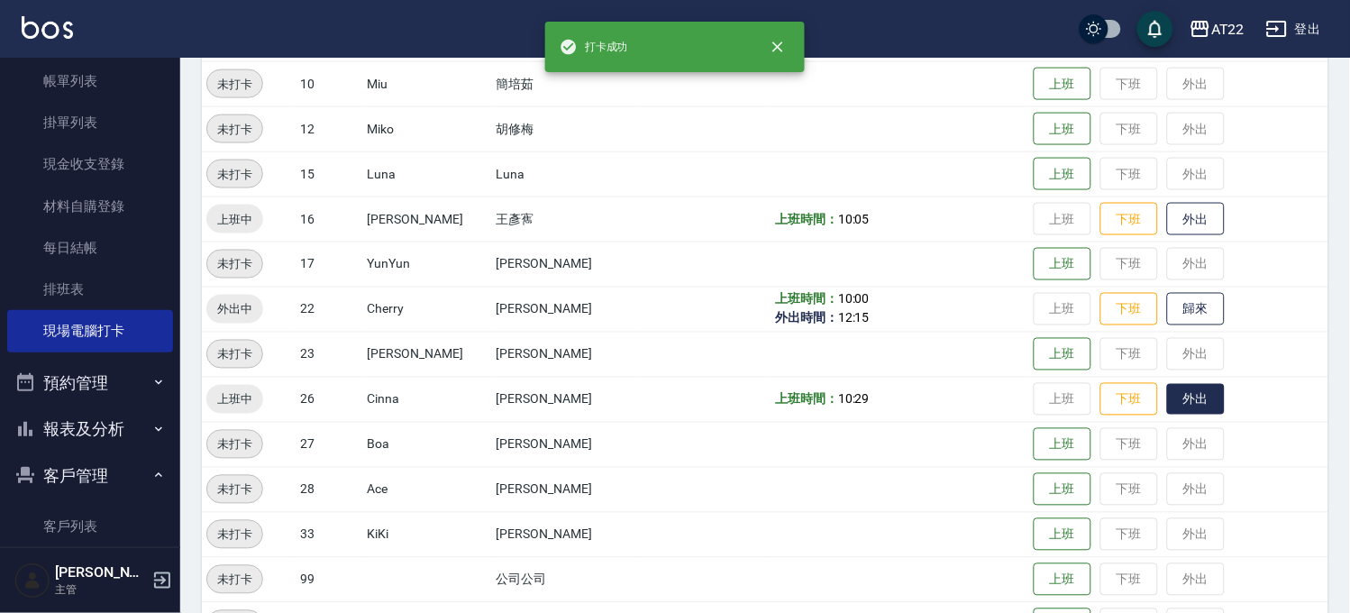
click at [1167, 398] on button "外出" at bounding box center [1196, 400] width 58 height 32
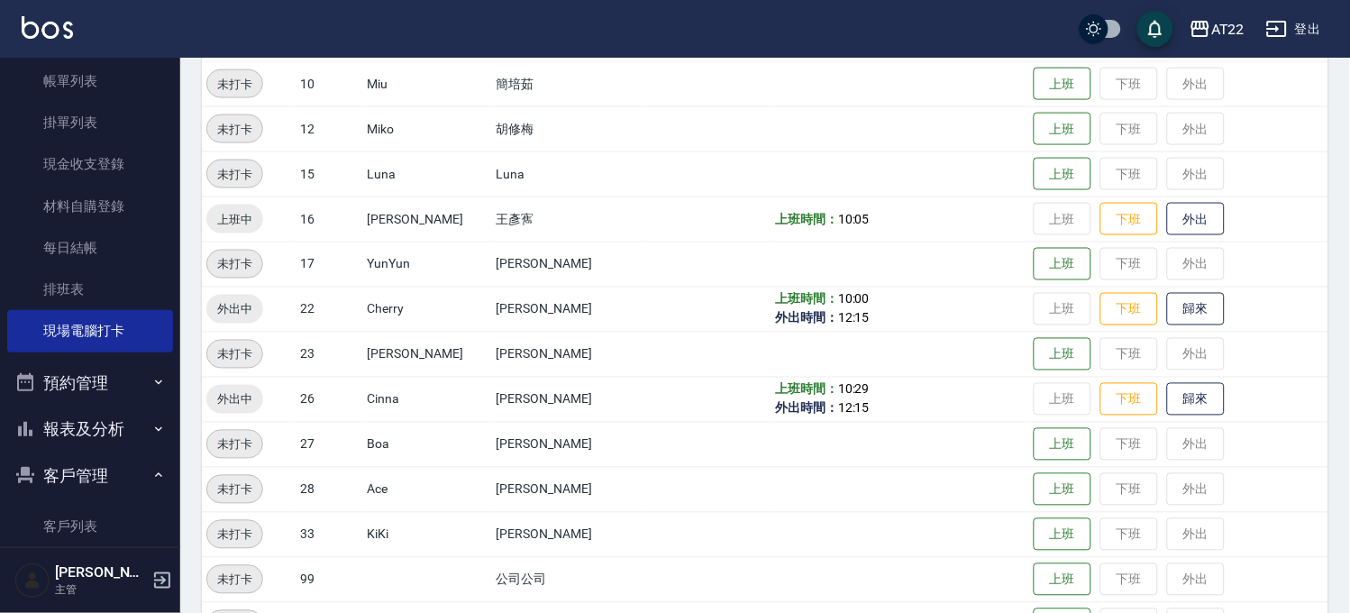
click at [1174, 234] on button "外出" at bounding box center [1196, 219] width 58 height 33
